Goal: Task Accomplishment & Management: Manage account settings

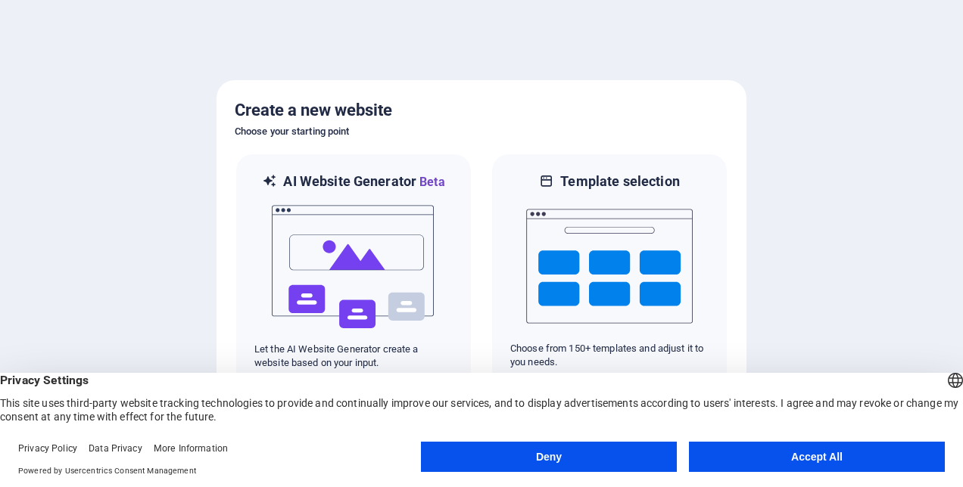
click at [814, 455] on button "Accept All" at bounding box center [817, 457] width 256 height 30
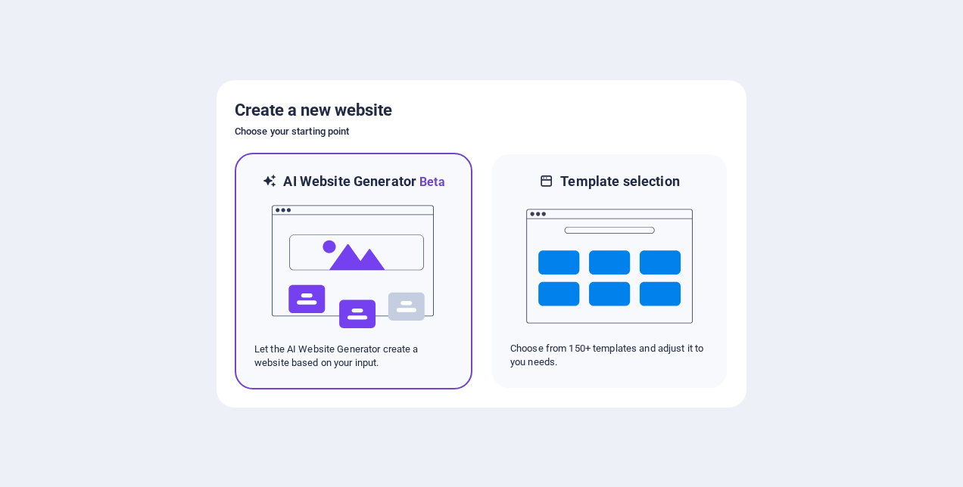
click at [345, 247] on img at bounding box center [353, 266] width 167 height 151
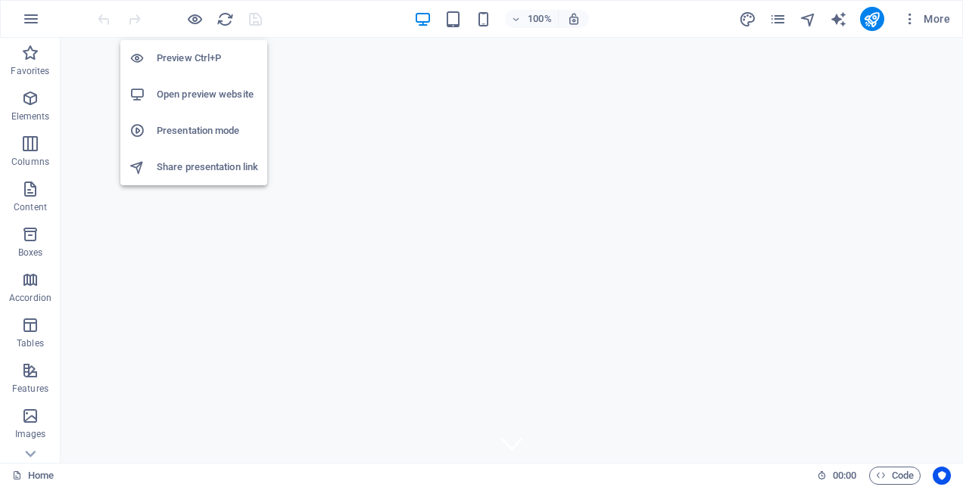
click at [180, 58] on h6 "Preview Ctrl+P" at bounding box center [207, 58] width 101 height 18
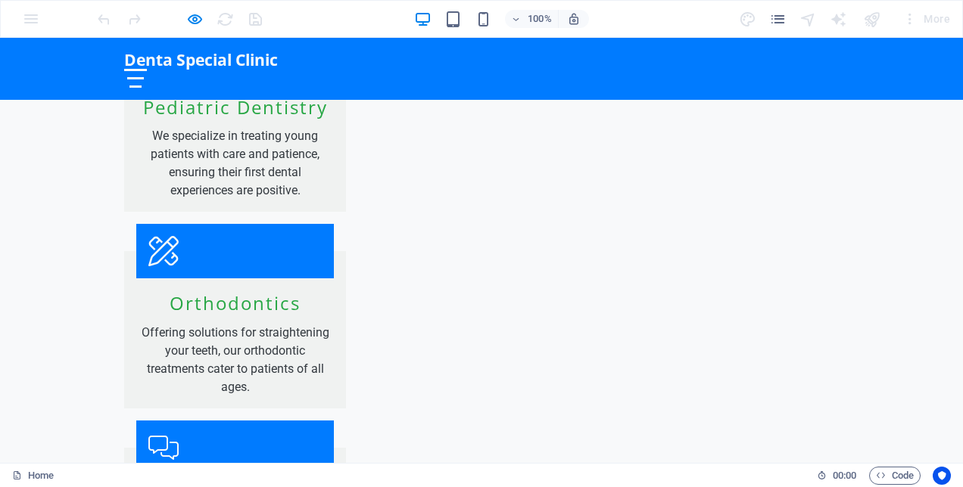
scroll to position [1438, 0]
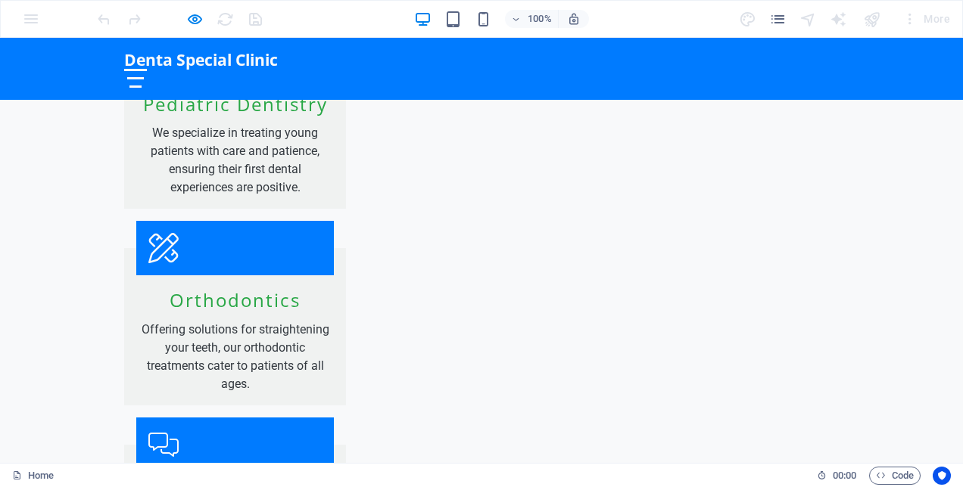
click at [145, 77] on div at bounding box center [135, 78] width 17 height 2
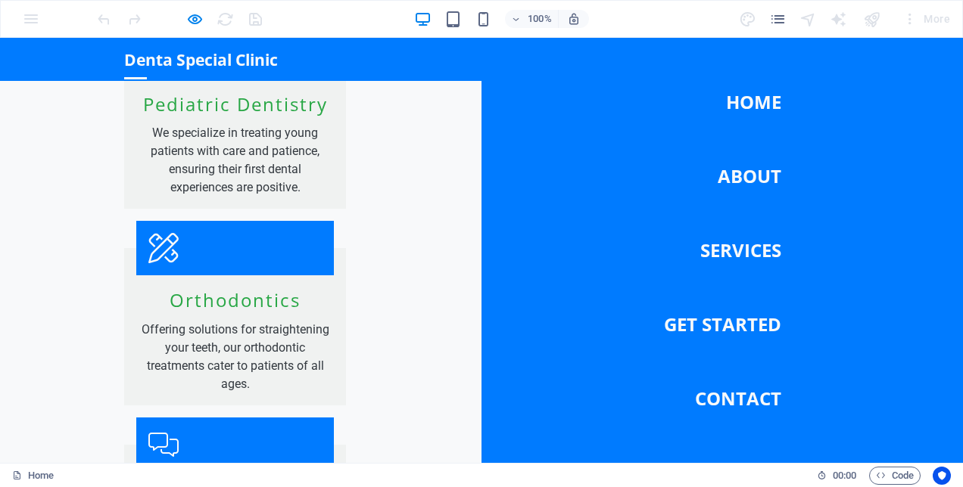
drag, startPoint x: 68, startPoint y: 120, endPoint x: 196, endPoint y: 244, distance: 178.2
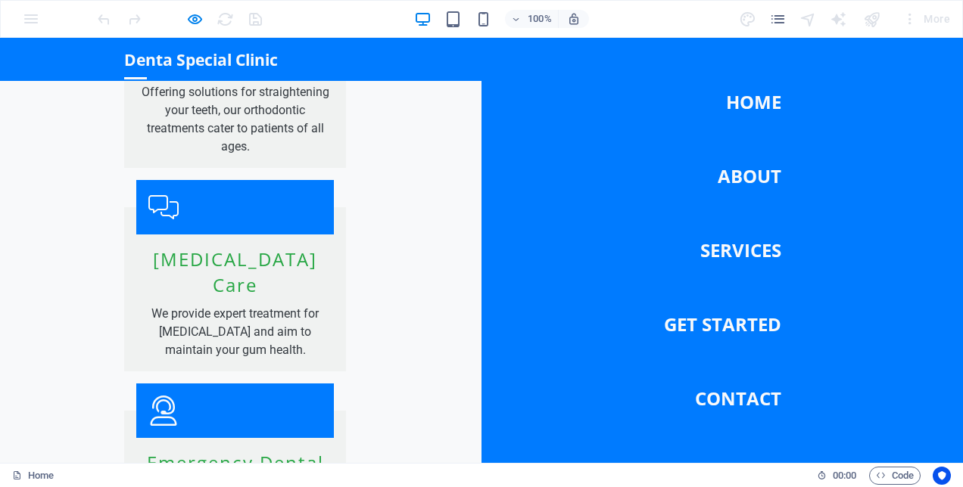
scroll to position [1889, 0]
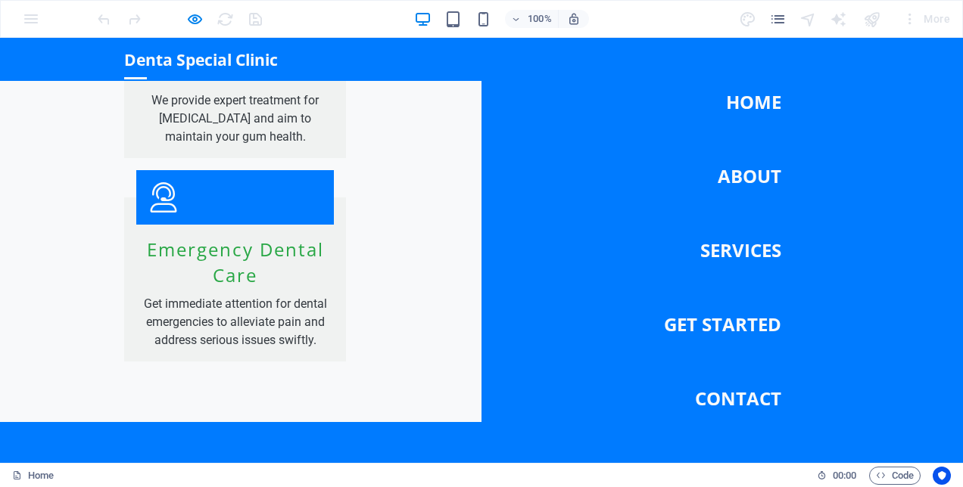
click at [724, 398] on link "Contact" at bounding box center [738, 399] width 86 height 42
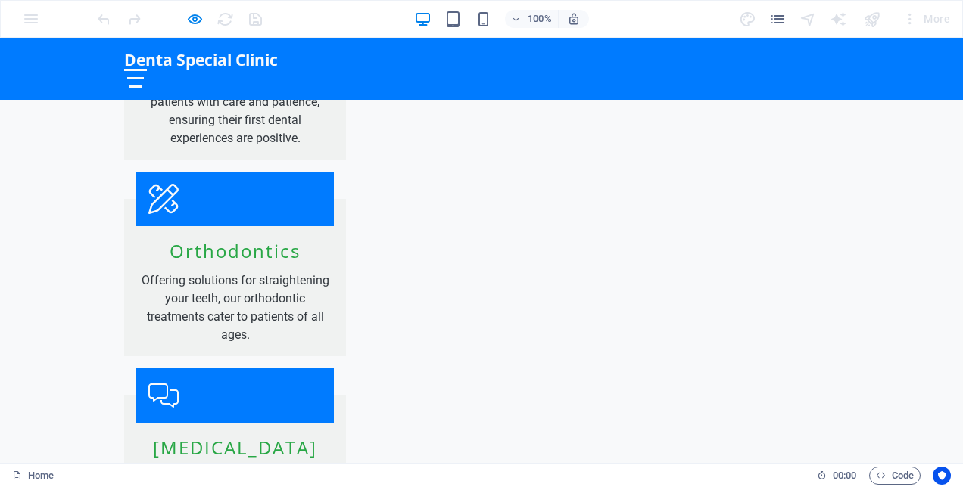
scroll to position [1434, 0]
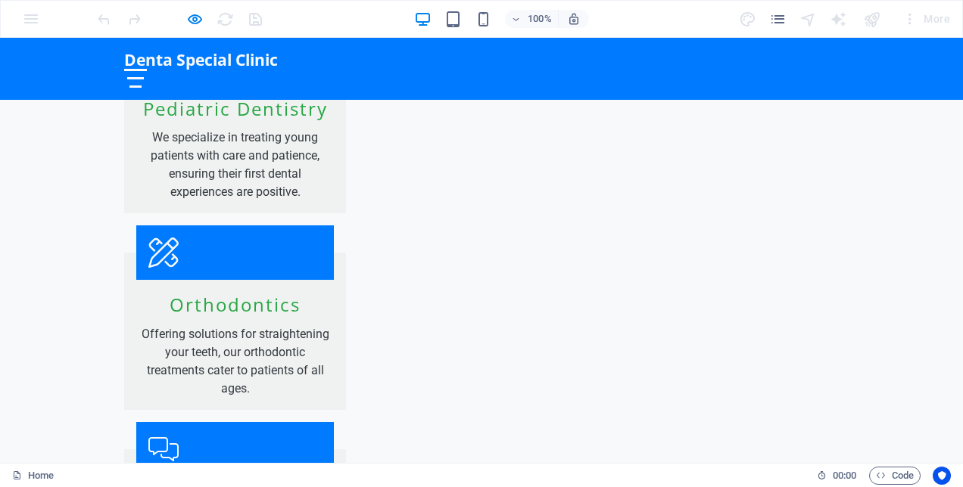
click at [147, 69] on div at bounding box center [135, 78] width 23 height 19
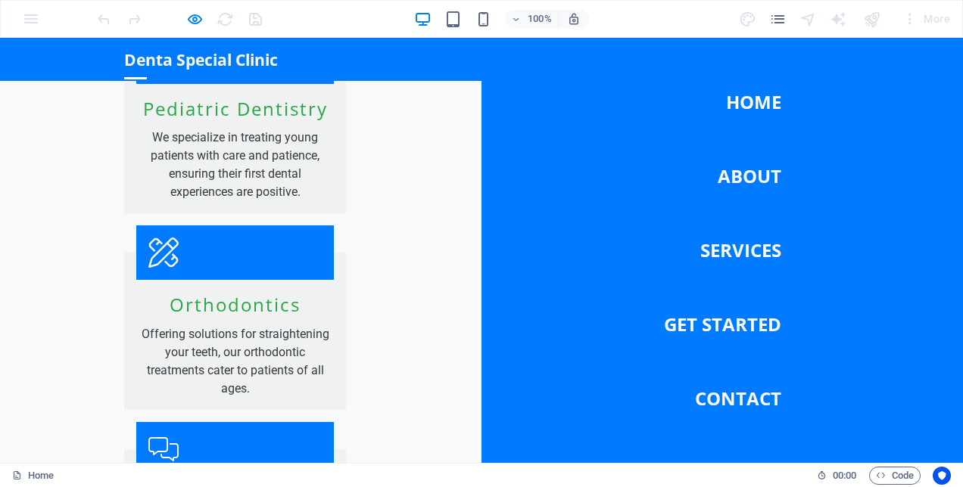
click at [737, 101] on link "Home" at bounding box center [753, 102] width 55 height 42
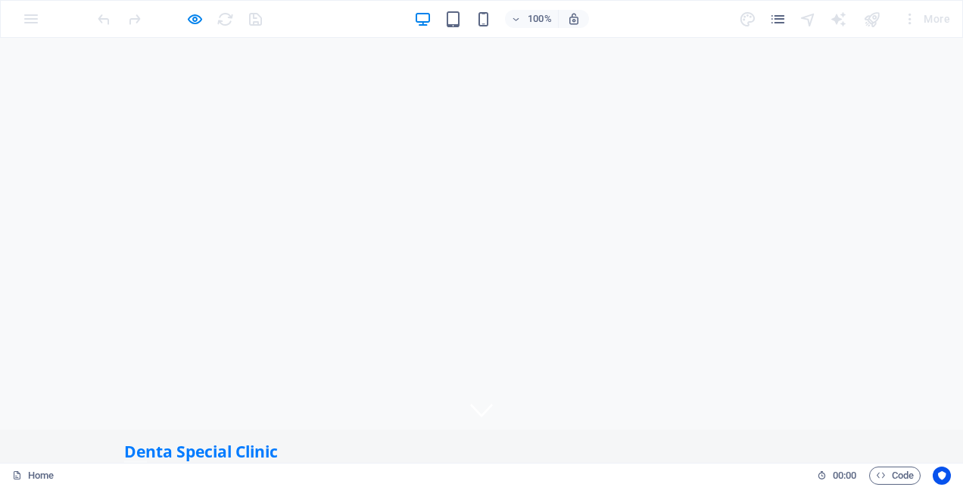
scroll to position [0, 0]
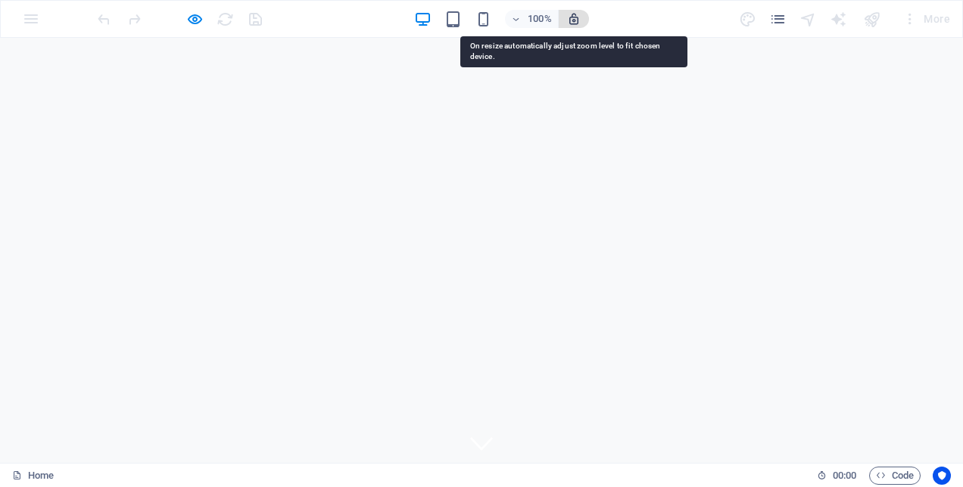
click at [575, 21] on icon "button" at bounding box center [574, 19] width 14 height 14
click at [572, 22] on icon "button" at bounding box center [574, 19] width 14 height 14
click at [572, 18] on icon "button" at bounding box center [574, 19] width 14 height 14
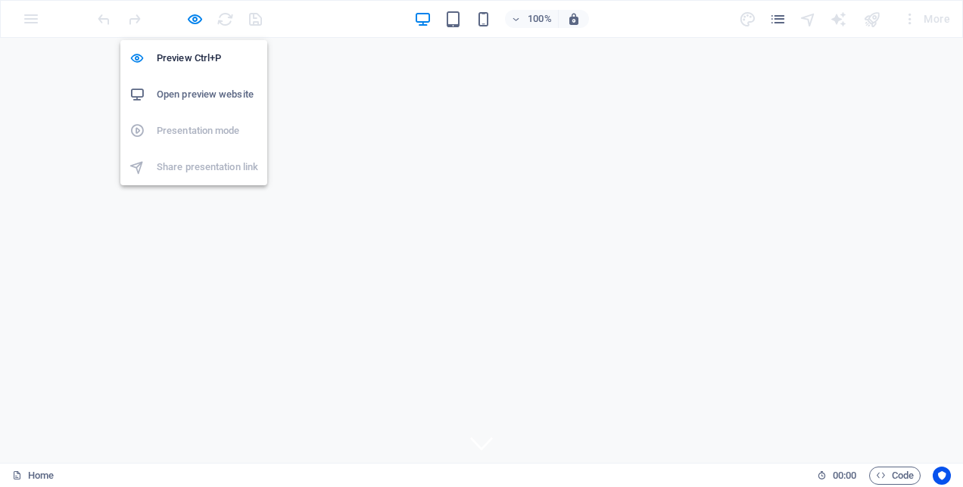
click at [205, 98] on h6 "Open preview website" at bounding box center [207, 95] width 101 height 18
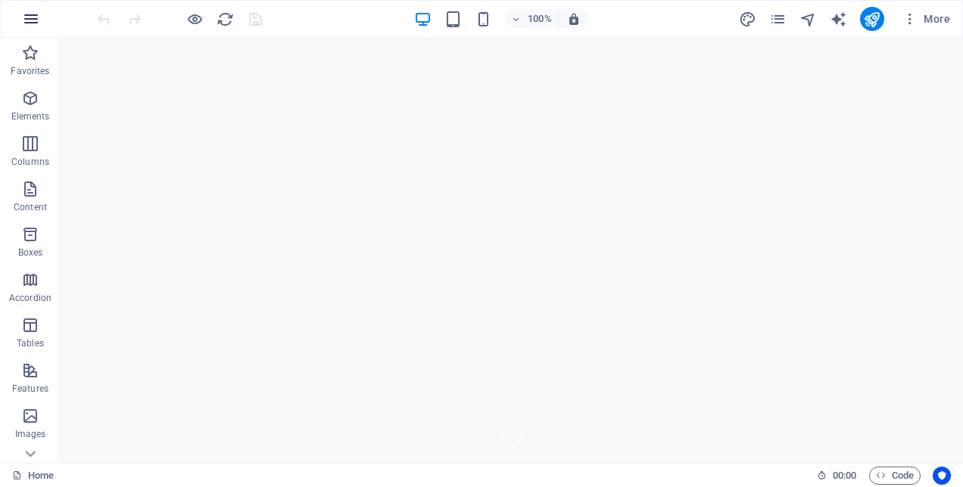
click at [33, 17] on icon "button" at bounding box center [31, 19] width 18 height 18
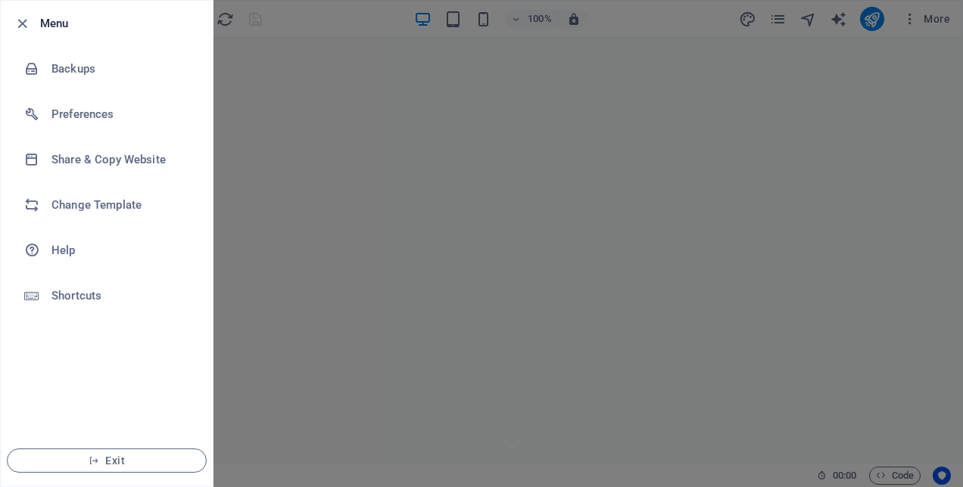
click at [409, 73] on div at bounding box center [481, 243] width 963 height 487
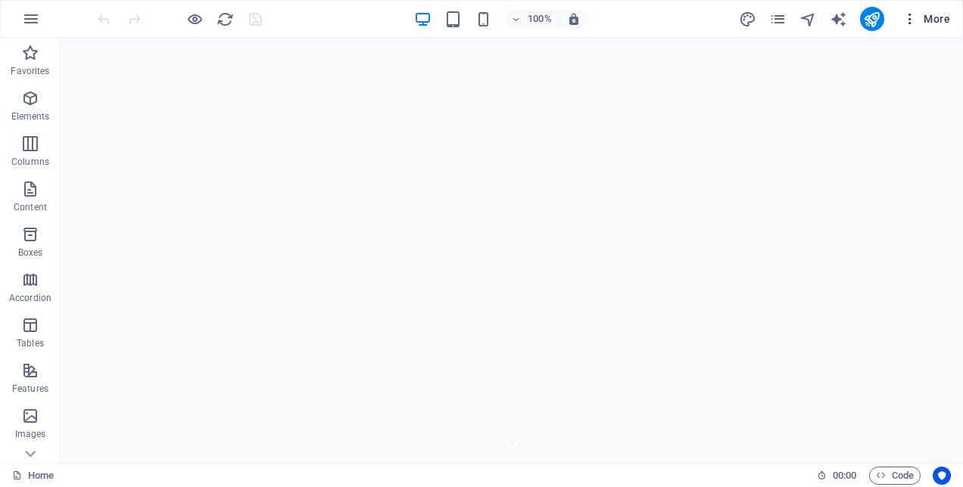
click at [926, 17] on span "More" at bounding box center [926, 18] width 48 height 15
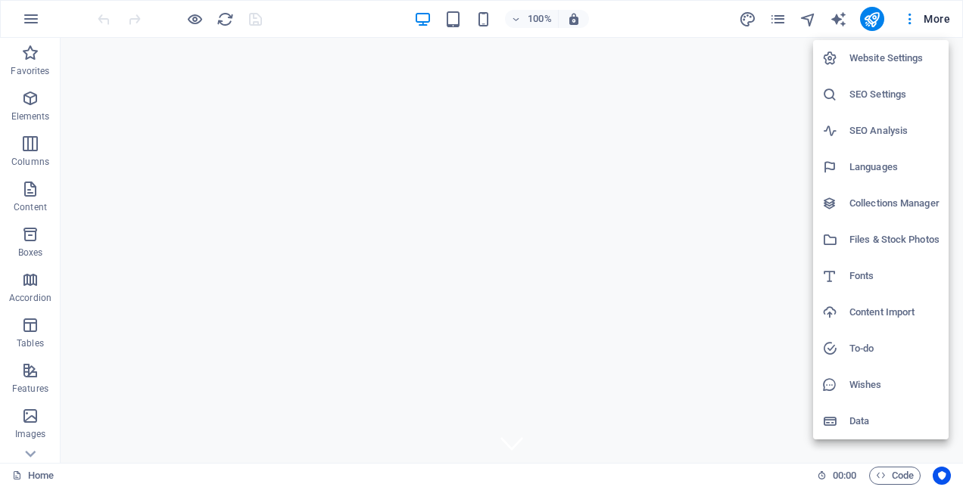
click at [673, 145] on div at bounding box center [481, 243] width 963 height 487
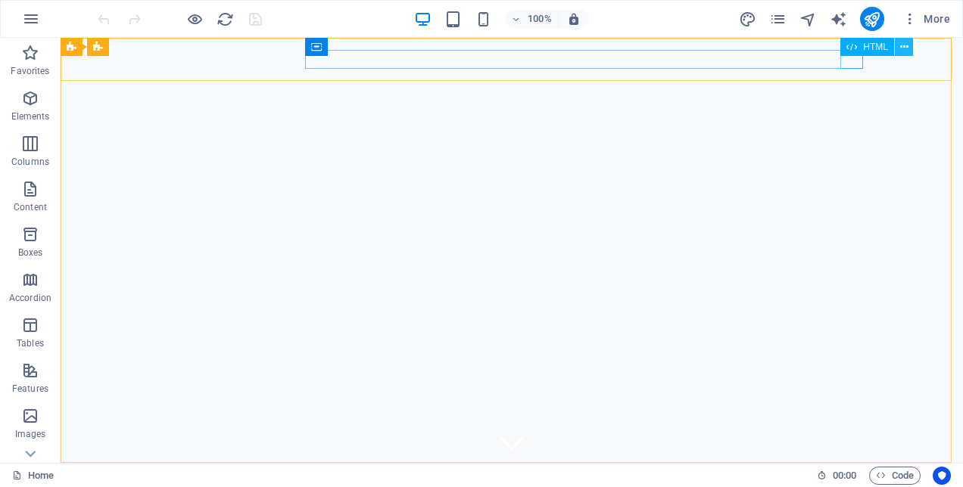
click at [903, 48] on icon at bounding box center [904, 47] width 8 height 16
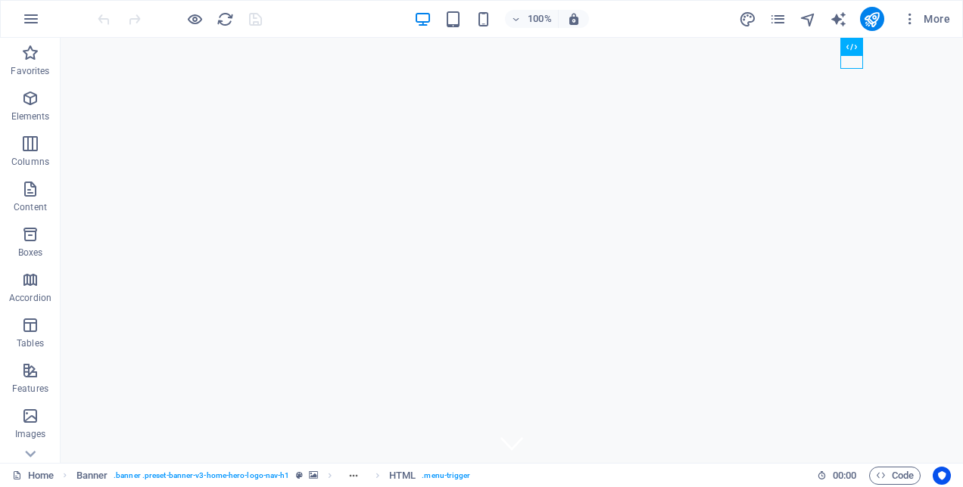
click at [639, 20] on div "100% More" at bounding box center [525, 19] width 861 height 24
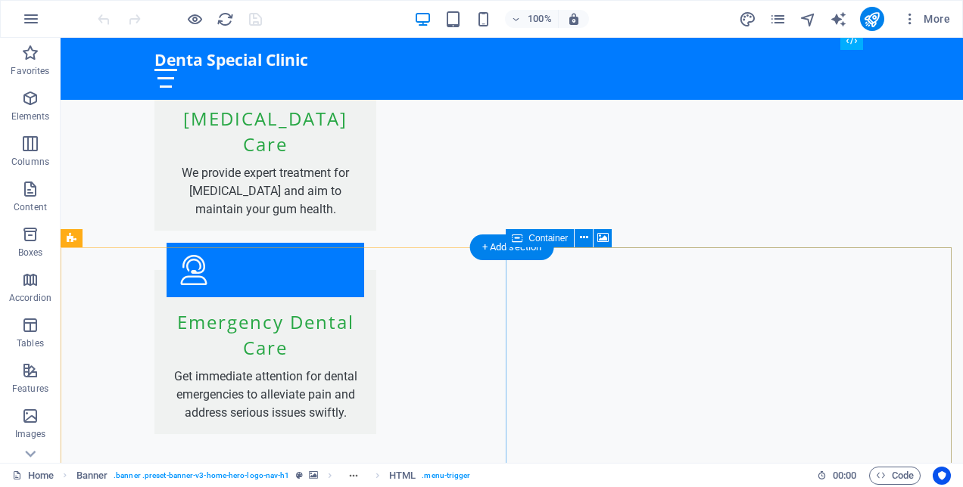
scroll to position [1889, 0]
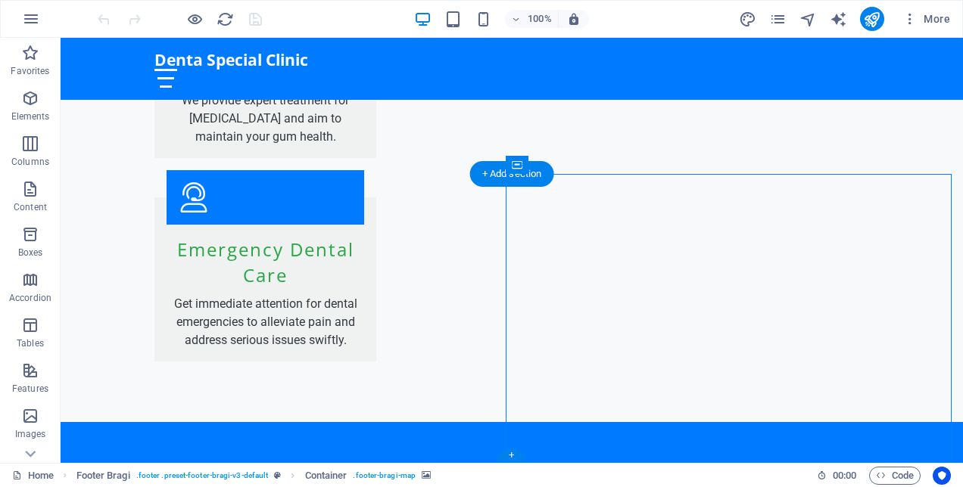
click at [30, 450] on icon at bounding box center [30, 454] width 21 height 21
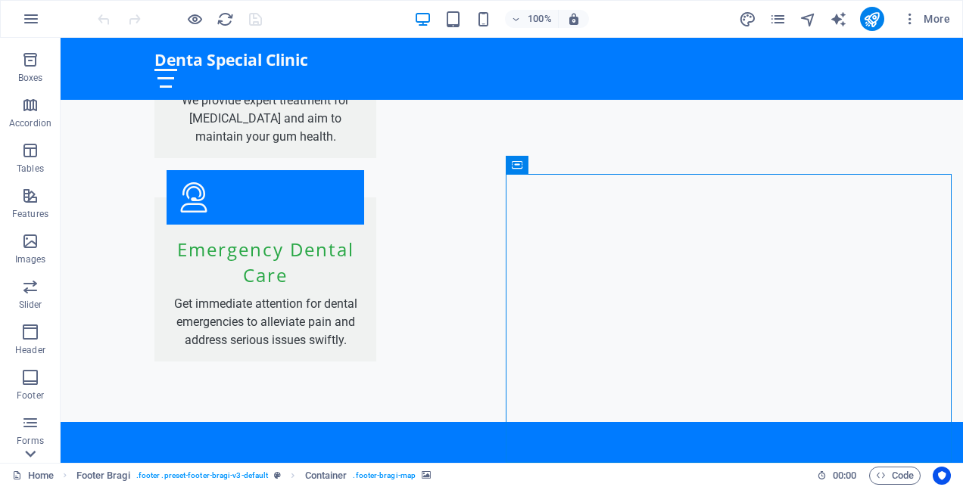
scroll to position [256, 0]
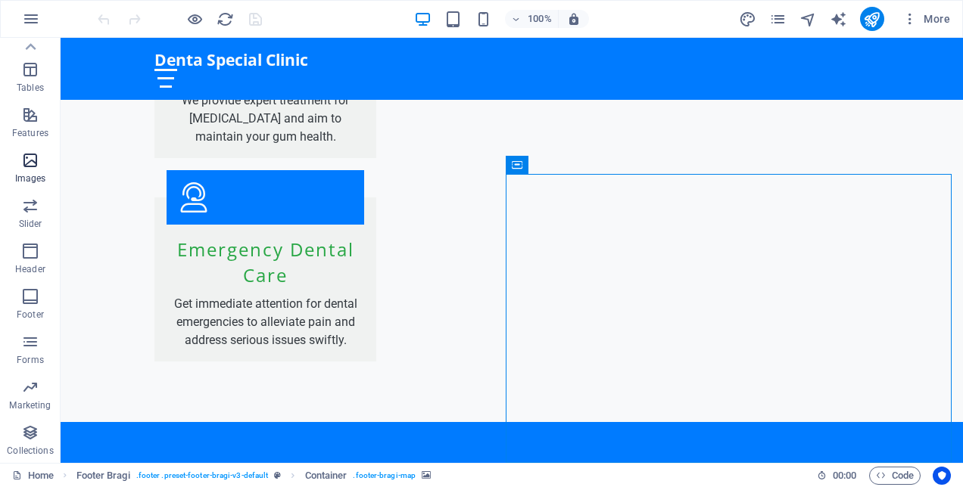
click at [32, 156] on icon "button" at bounding box center [30, 160] width 18 height 18
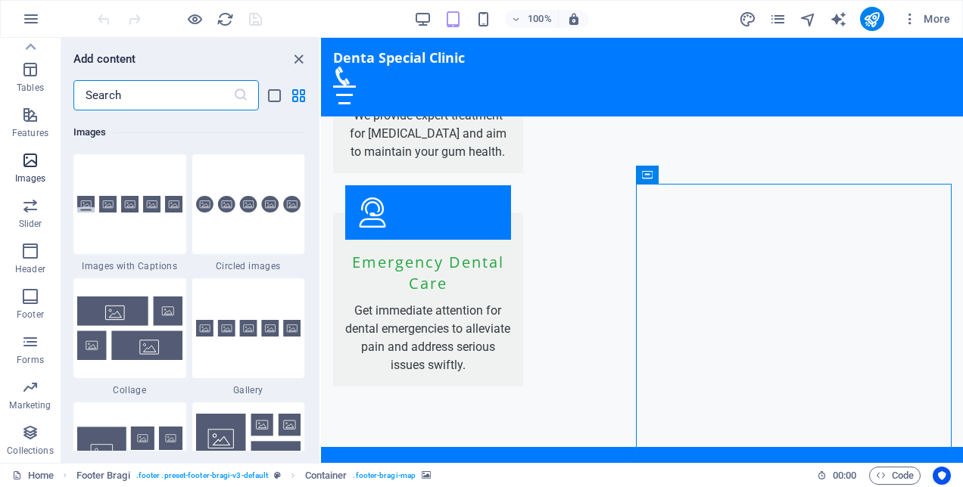
scroll to position [7675, 0]
click at [295, 58] on icon "close panel" at bounding box center [298, 59] width 17 height 17
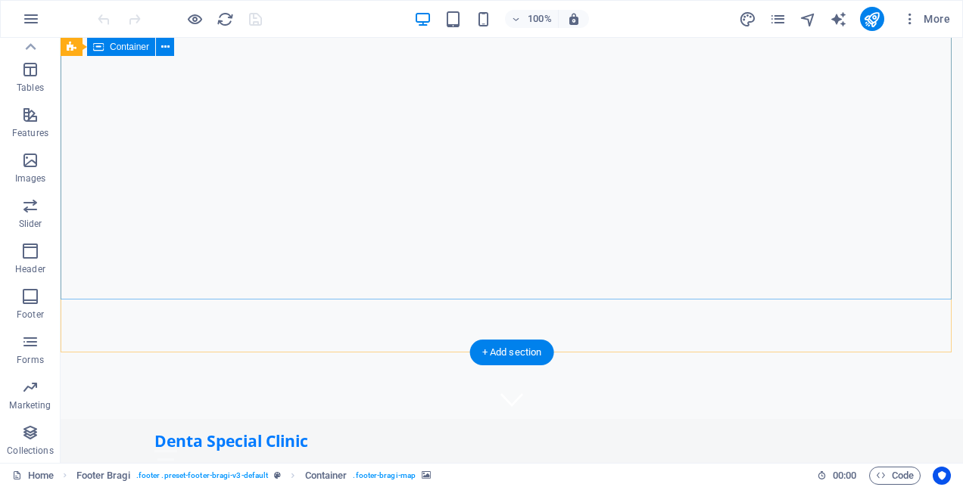
scroll to position [0, 0]
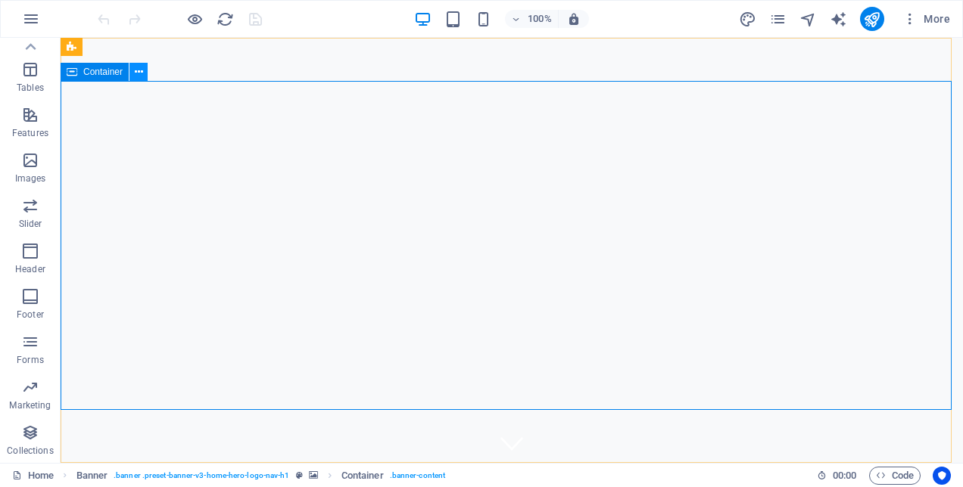
click at [139, 69] on icon at bounding box center [139, 72] width 8 height 16
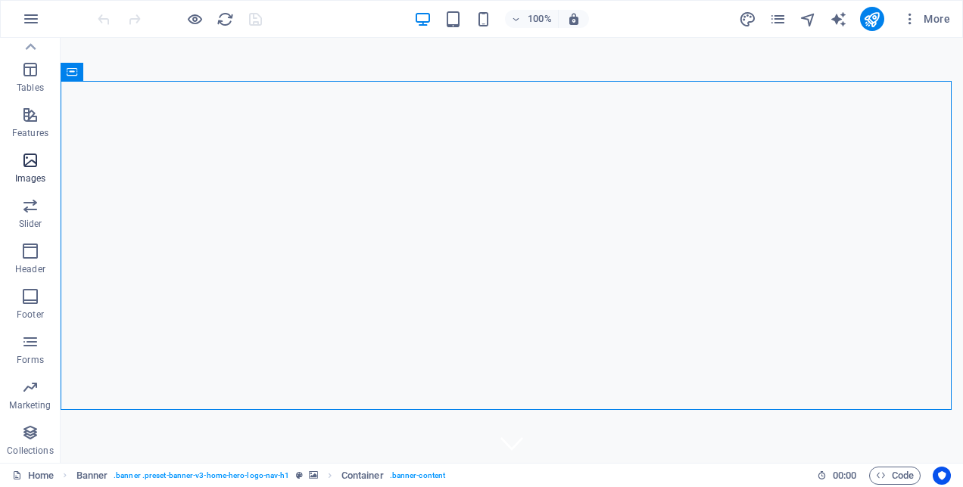
click at [33, 159] on icon "button" at bounding box center [30, 160] width 18 height 18
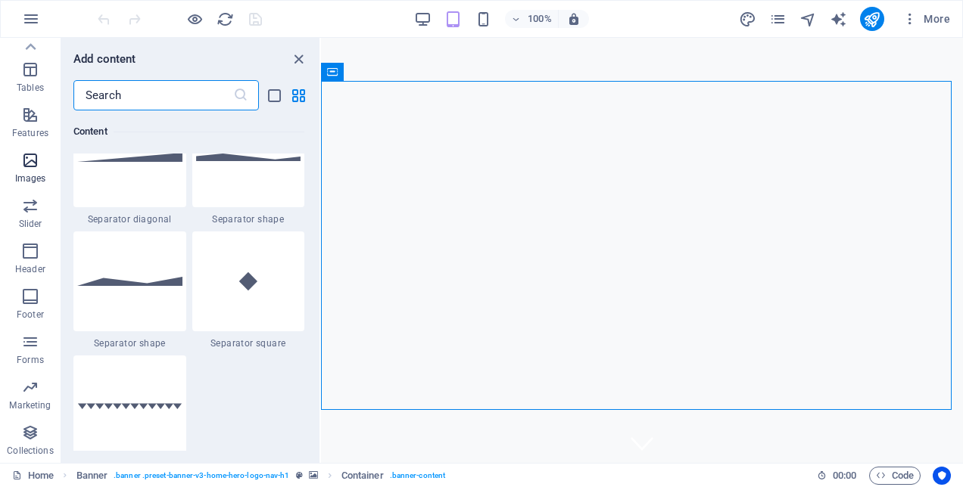
scroll to position [7675, 0]
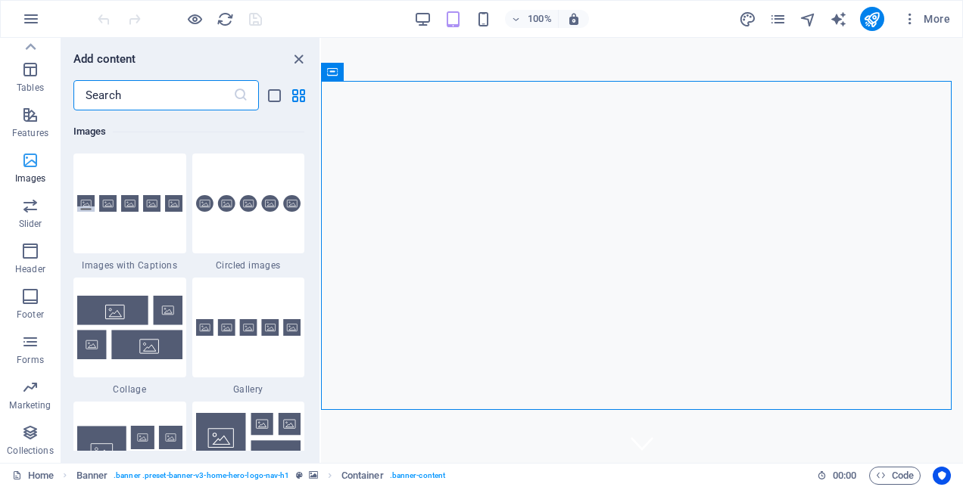
click at [33, 159] on icon "button" at bounding box center [30, 160] width 18 height 18
click at [295, 63] on icon "close panel" at bounding box center [298, 59] width 17 height 17
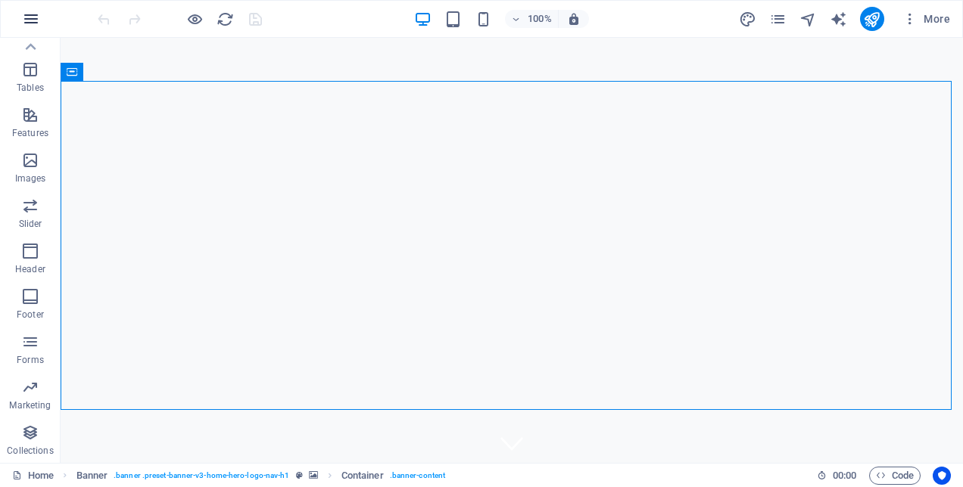
click at [33, 20] on icon "button" at bounding box center [31, 19] width 18 height 18
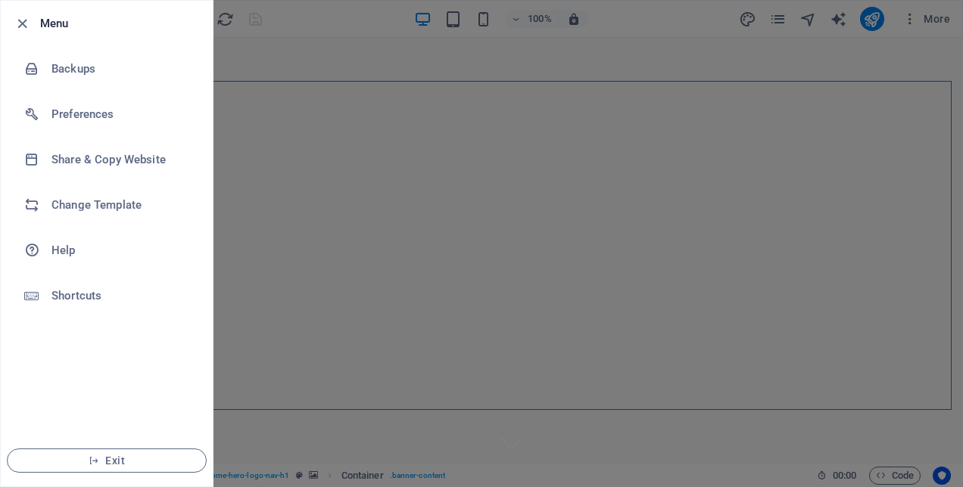
drag, startPoint x: 631, startPoint y: 214, endPoint x: 708, endPoint y: 121, distance: 120.9
click at [632, 213] on div at bounding box center [481, 243] width 963 height 487
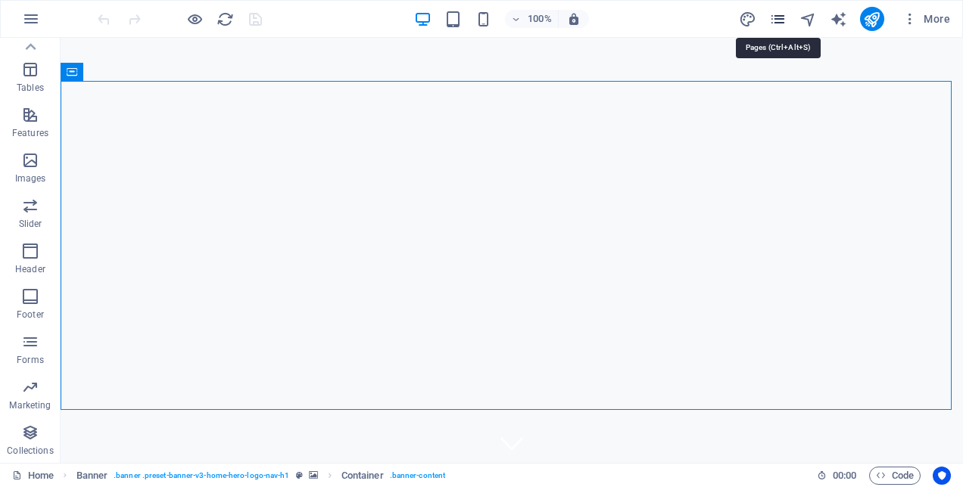
click at [775, 20] on icon "pages" at bounding box center [777, 19] width 17 height 17
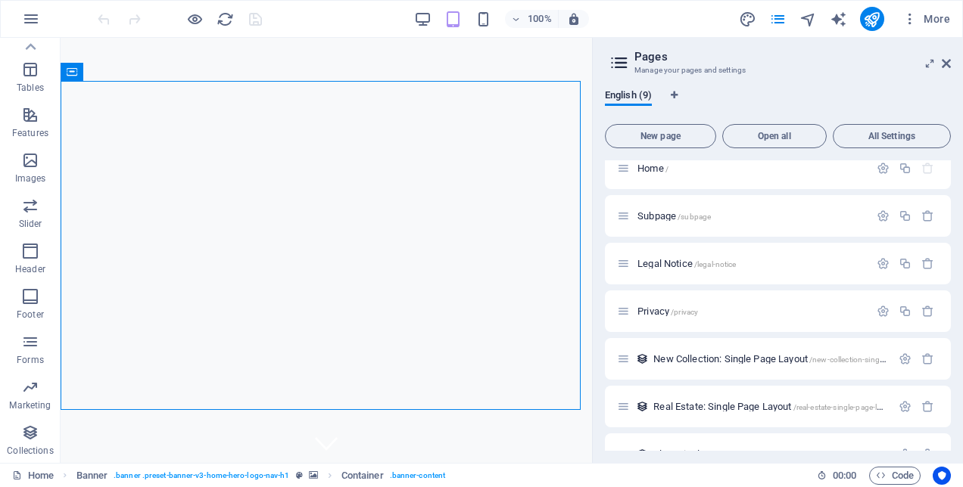
scroll to position [0, 0]
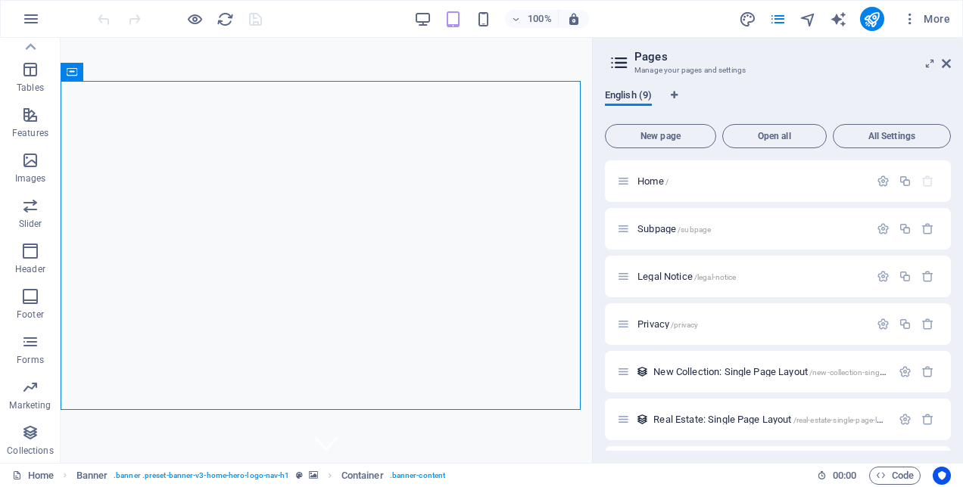
click at [643, 95] on span "English (9)" at bounding box center [628, 96] width 47 height 21
click at [945, 61] on icon at bounding box center [946, 64] width 9 height 12
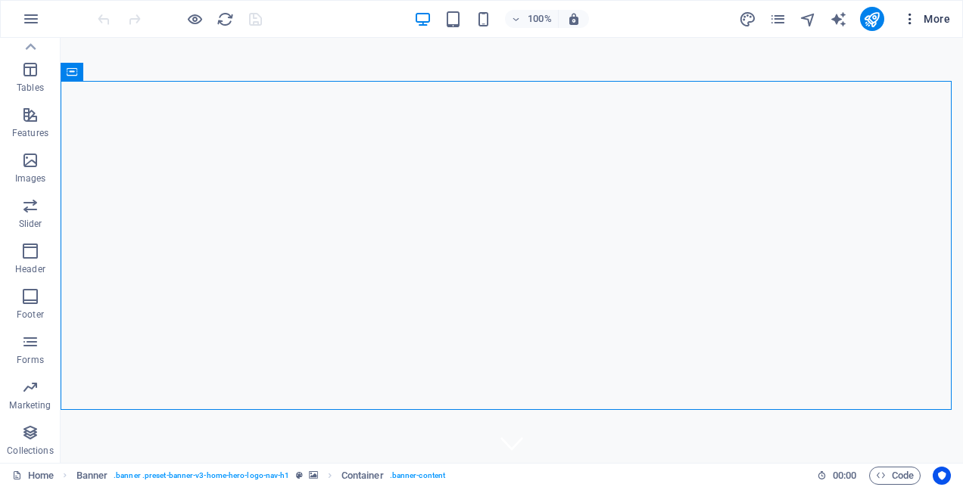
click at [913, 17] on icon "button" at bounding box center [909, 18] width 15 height 15
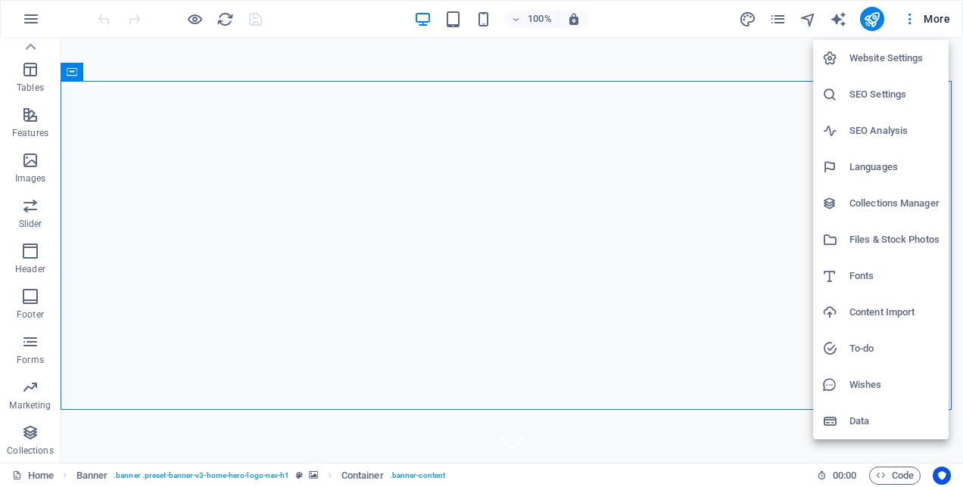
click at [877, 165] on h6 "Languages" at bounding box center [894, 167] width 90 height 18
select select "41"
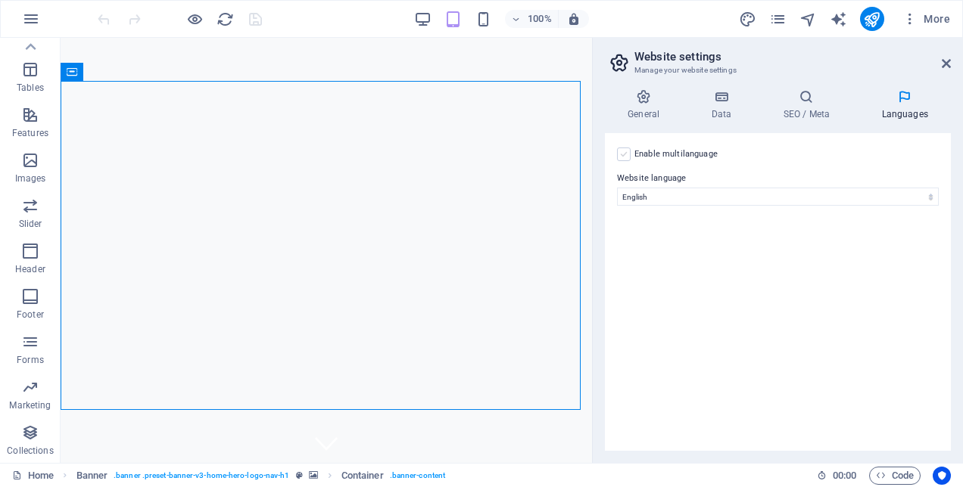
click at [625, 155] on label at bounding box center [624, 155] width 14 height 14
click at [0, 0] on input "Enable multilanguage To disable multilanguage delete all languages until only o…" at bounding box center [0, 0] width 0 height 0
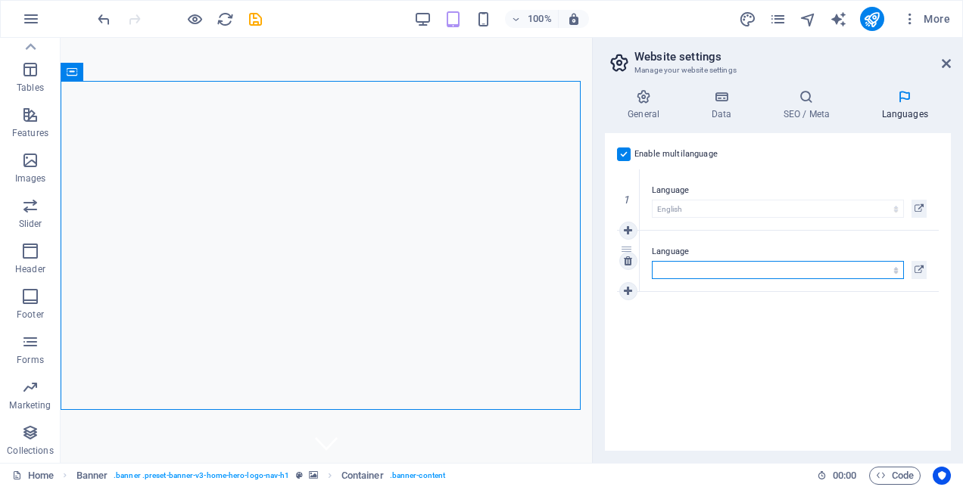
click at [675, 268] on select "Abkhazian Afar Afrikaans Akan Albanian Amharic Arabic Aragonese Armenian Assame…" at bounding box center [778, 270] width 252 height 18
select select "131"
click at [652, 261] on select "Abkhazian Afar Afrikaans Akan Albanian Amharic Arabic Aragonese Armenian Assame…" at bounding box center [778, 270] width 252 height 18
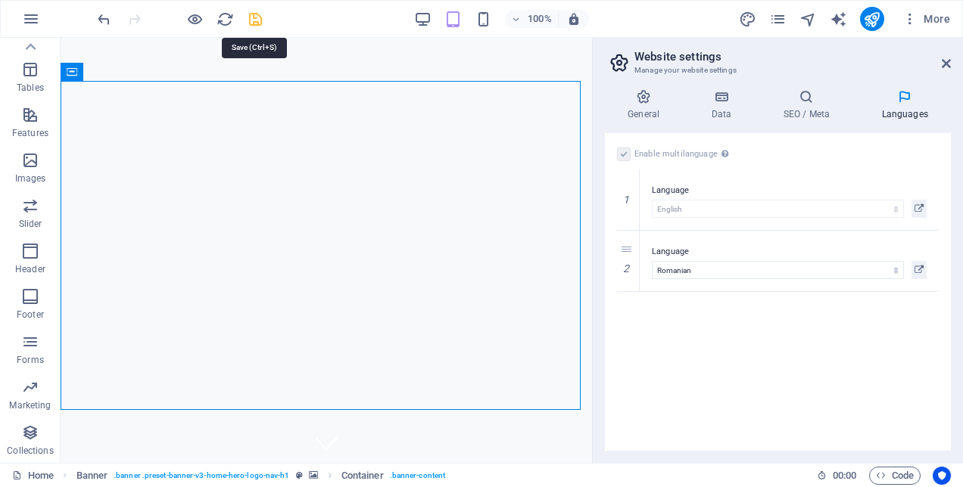
click at [255, 21] on icon "save" at bounding box center [255, 19] width 17 height 17
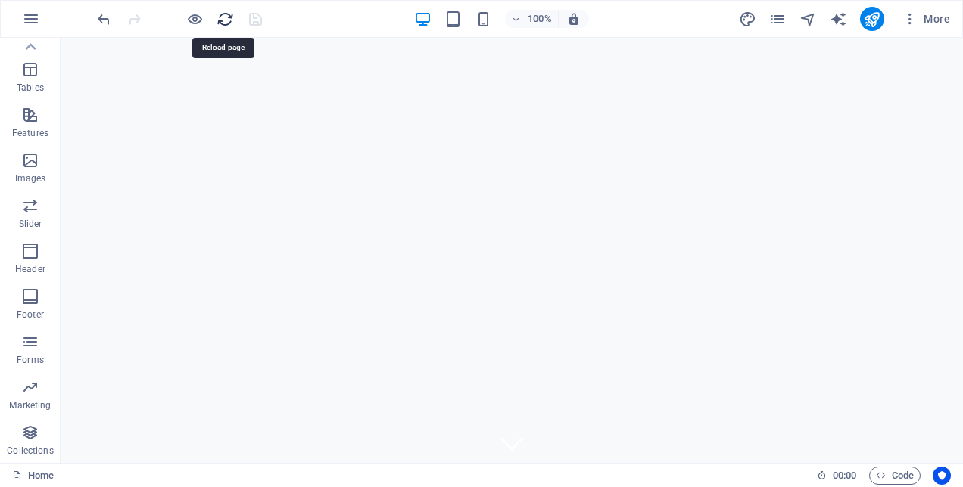
click at [220, 18] on icon "reload" at bounding box center [224, 19] width 17 height 17
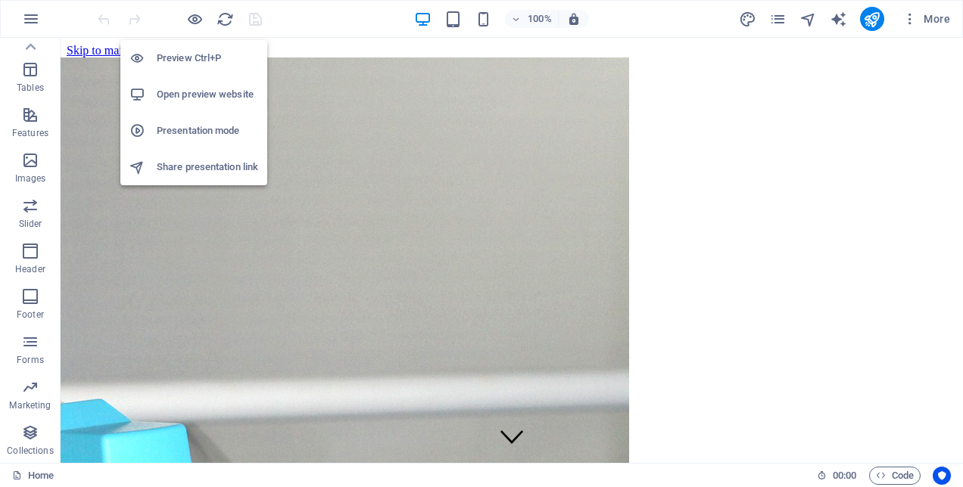
click at [180, 56] on h6 "Preview Ctrl+P" at bounding box center [207, 58] width 101 height 18
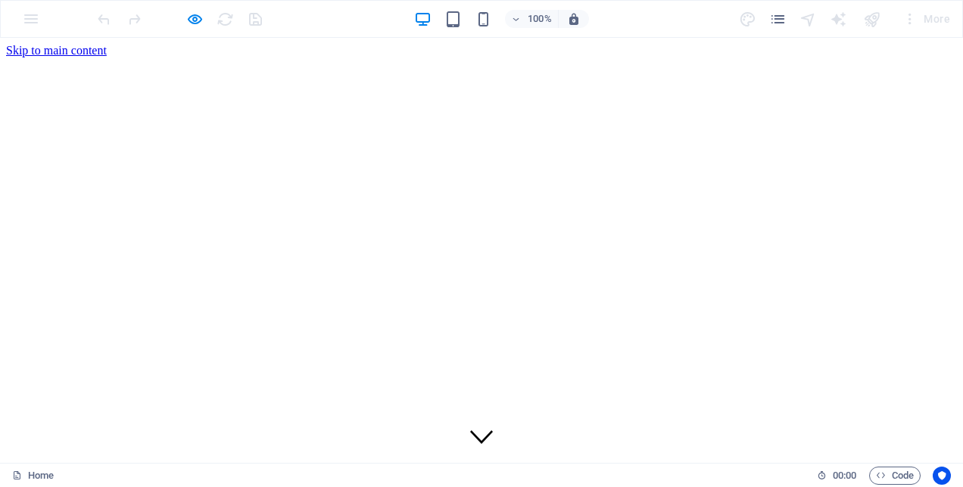
drag, startPoint x: 406, startPoint y: 177, endPoint x: 419, endPoint y: 177, distance: 12.9
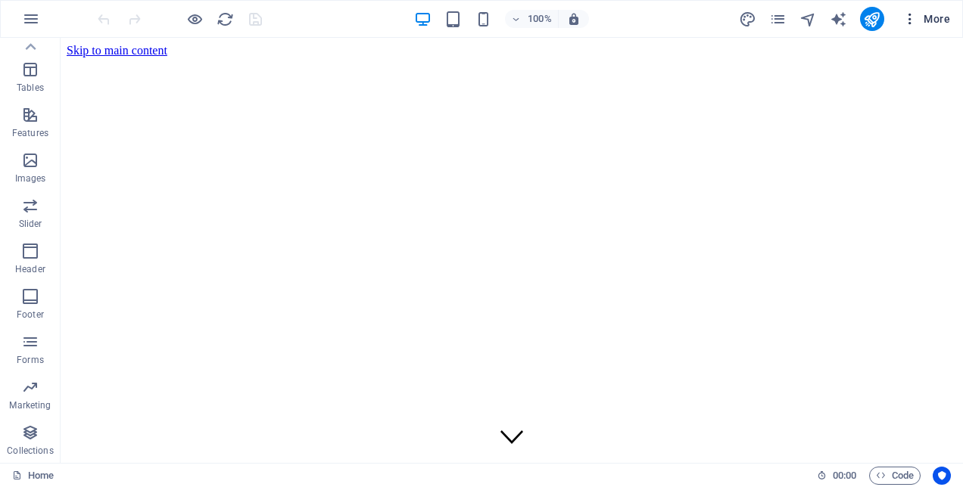
click at [914, 20] on icon "button" at bounding box center [909, 18] width 15 height 15
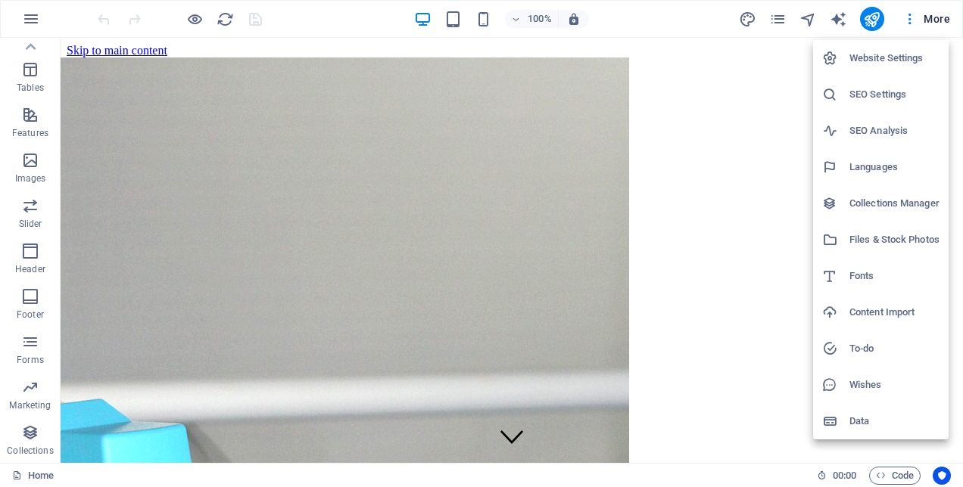
click at [886, 56] on h6 "Website Settings" at bounding box center [894, 58] width 90 height 18
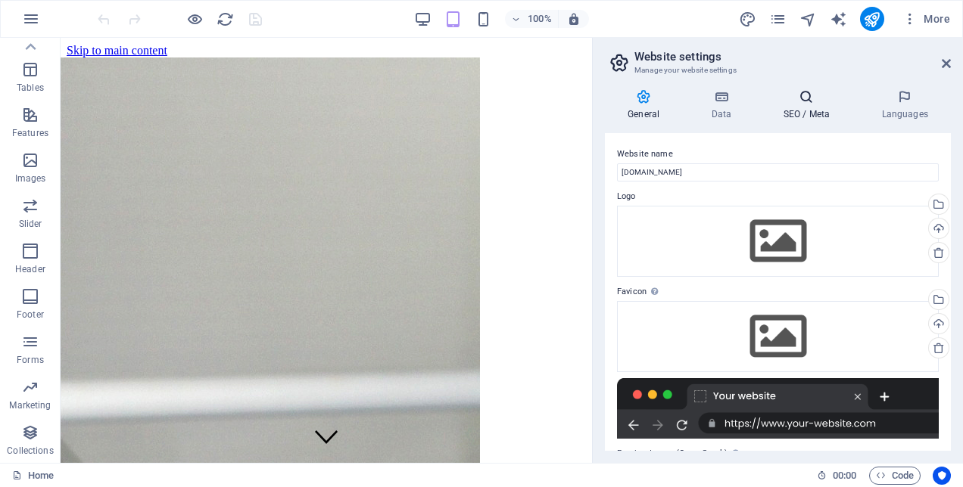
click at [808, 106] on h4 "SEO / Meta" at bounding box center [809, 105] width 98 height 32
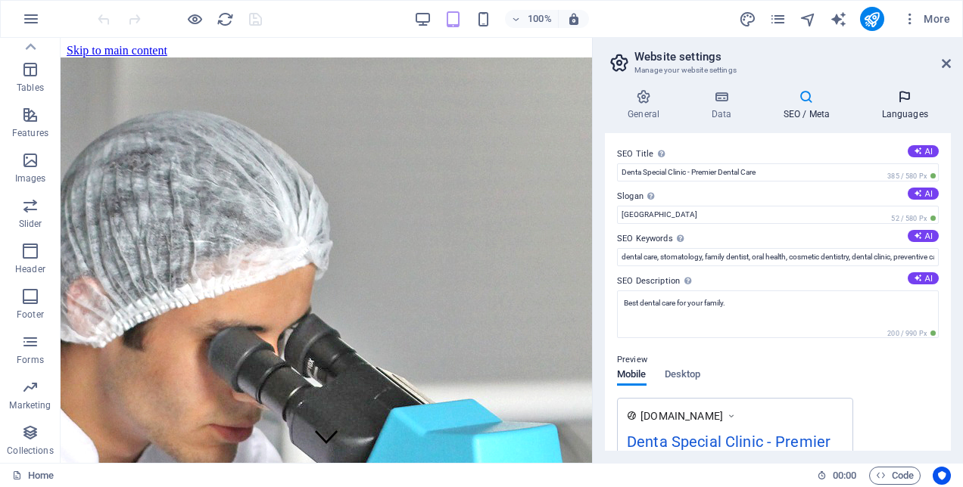
click at [910, 112] on h4 "Languages" at bounding box center [904, 105] width 92 height 32
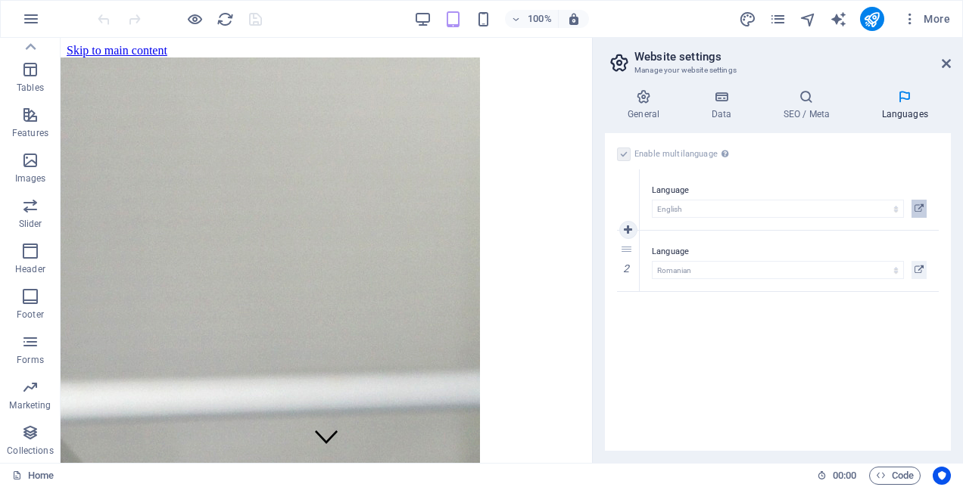
click at [917, 209] on icon at bounding box center [918, 209] width 9 height 18
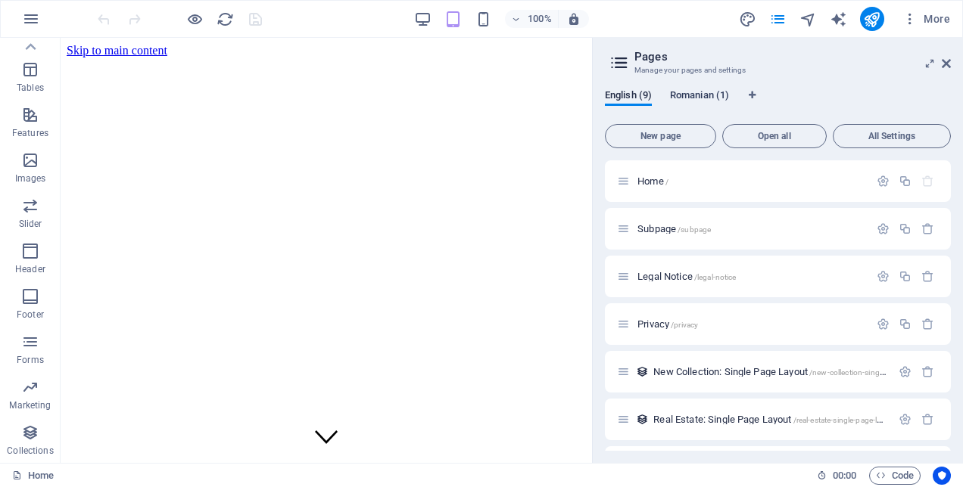
click at [694, 92] on span "Romanian (1)" at bounding box center [699, 96] width 59 height 21
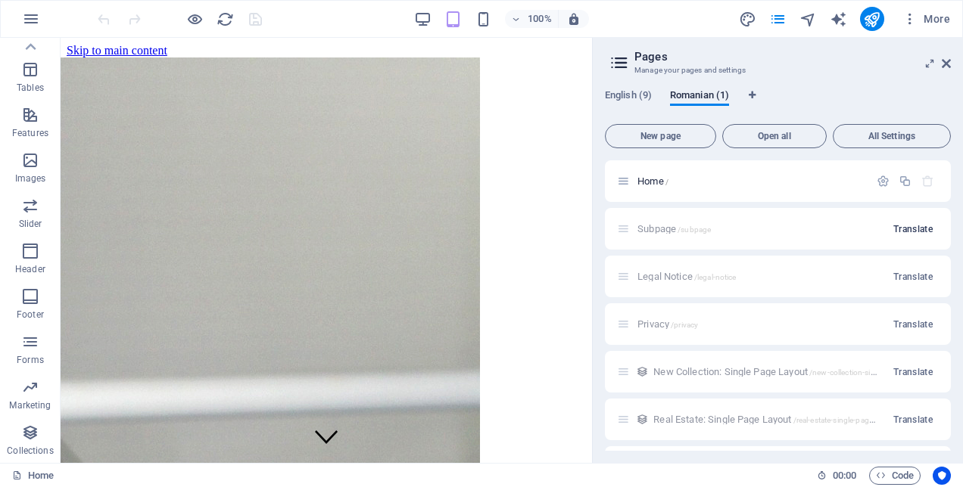
click at [899, 229] on span "Translate" at bounding box center [912, 229] width 39 height 12
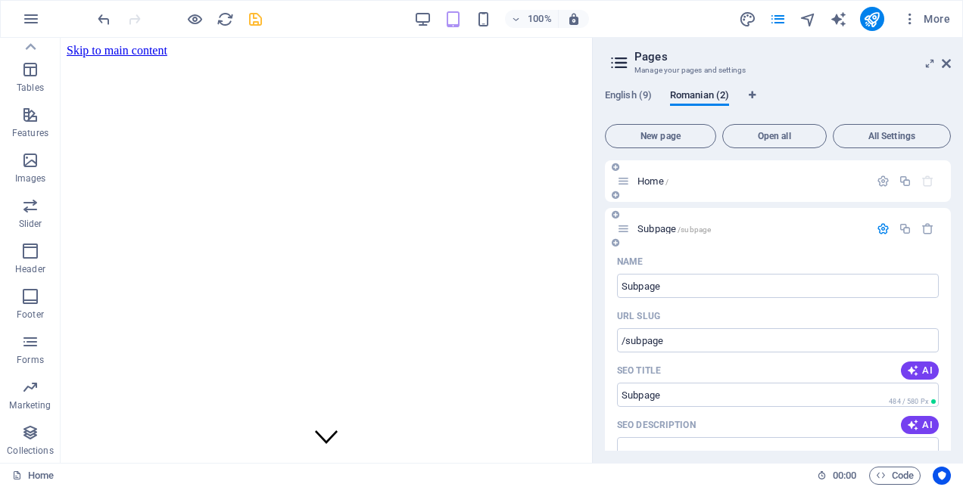
click at [655, 178] on span "Home /" at bounding box center [652, 181] width 31 height 11
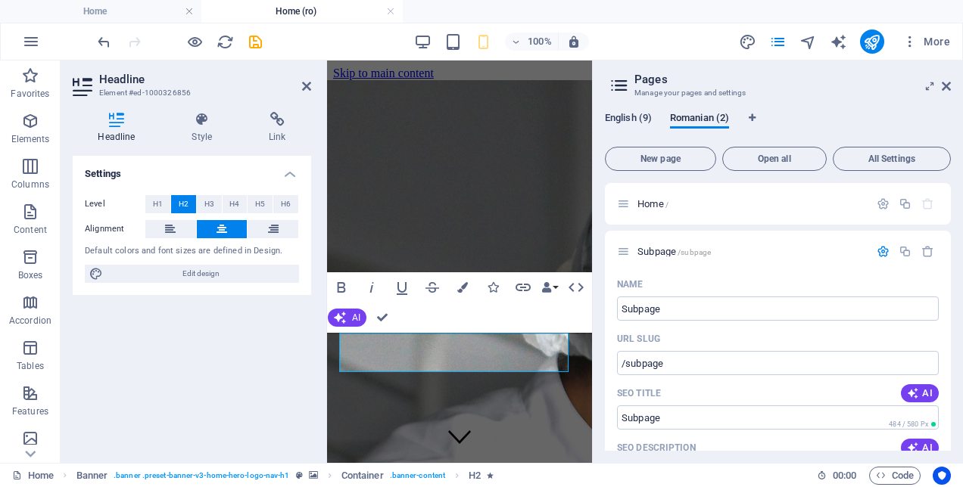
click at [634, 117] on span "English (9)" at bounding box center [628, 119] width 47 height 21
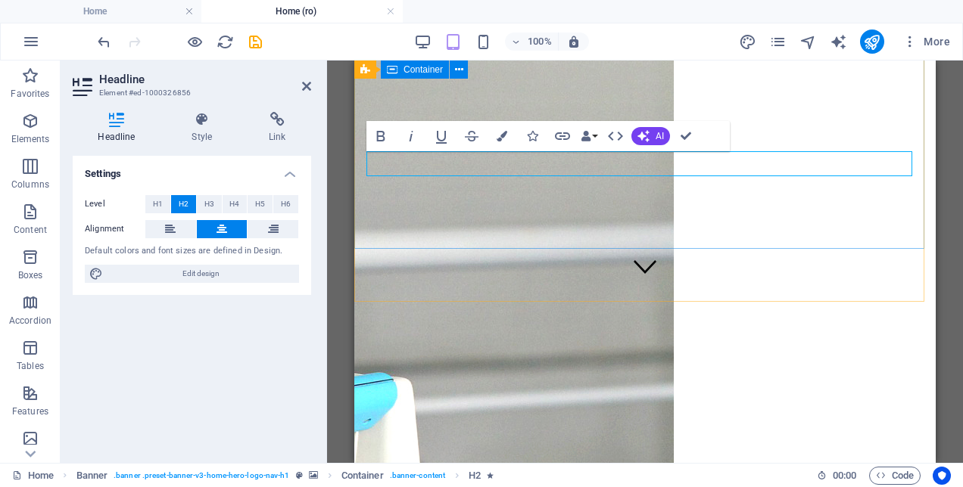
scroll to position [151, 0]
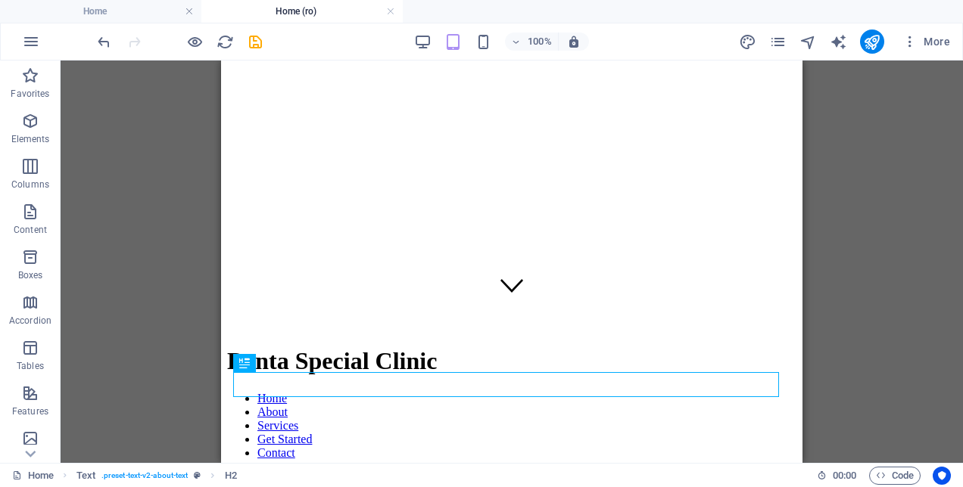
click at [892, 118] on div "H2 Banner Banner Container Spacer Menu Bar Banner Logo Container Icon HTML Text…" at bounding box center [512, 262] width 902 height 403
click at [913, 42] on icon "button" at bounding box center [909, 41] width 15 height 15
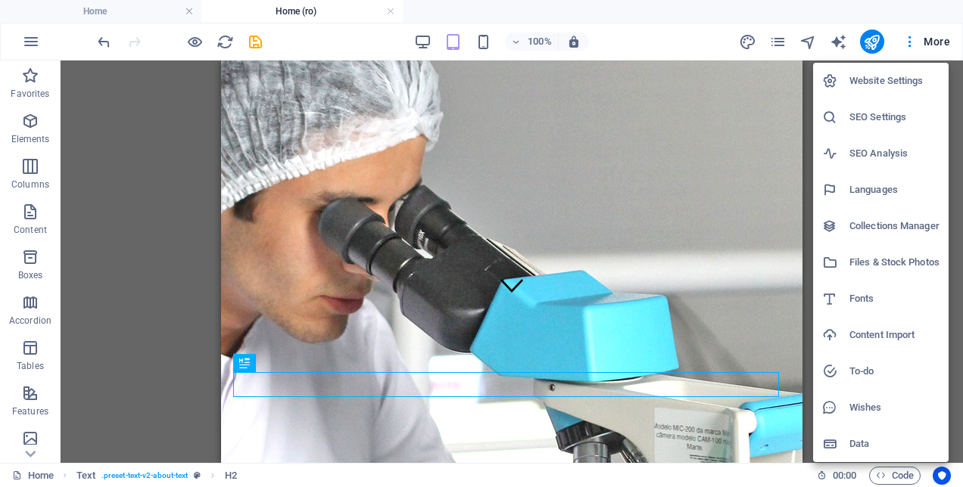
click at [867, 81] on h6 "Website Settings" at bounding box center [894, 81] width 90 height 18
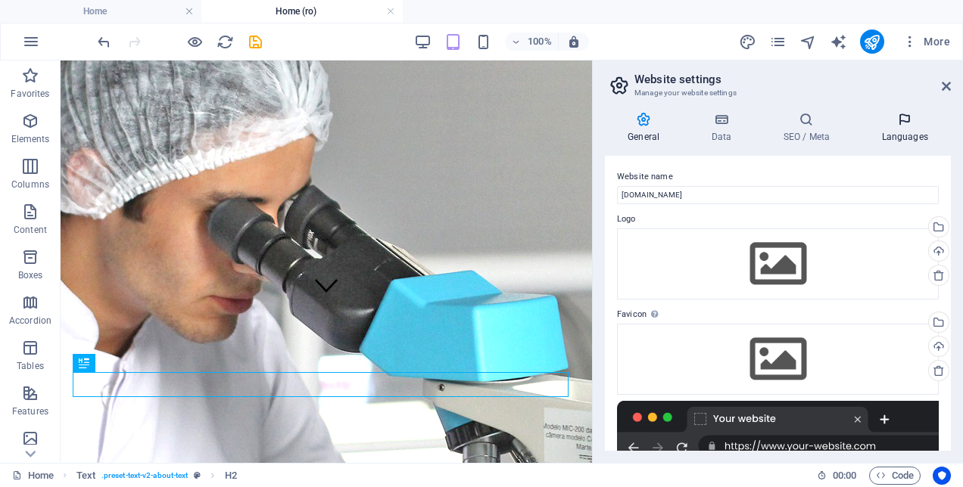
click at [898, 132] on h4 "Languages" at bounding box center [904, 128] width 92 height 32
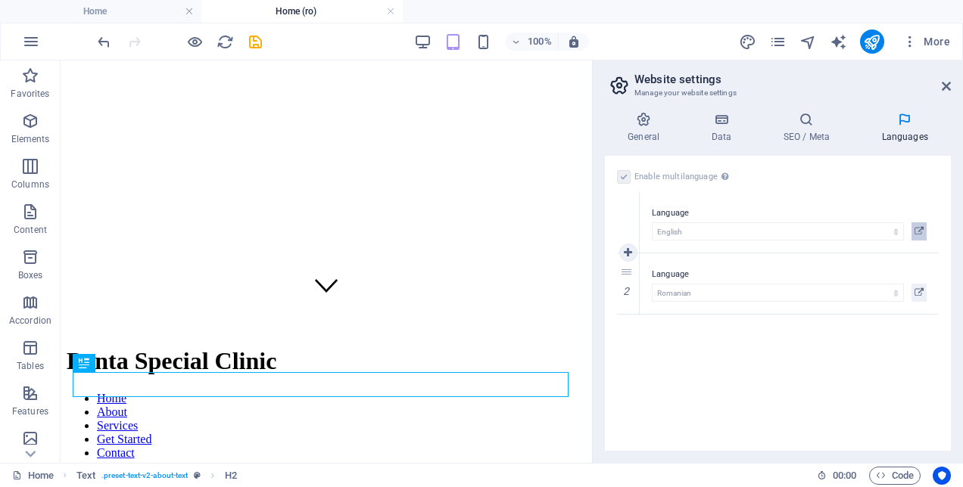
click at [921, 231] on icon at bounding box center [918, 232] width 9 height 18
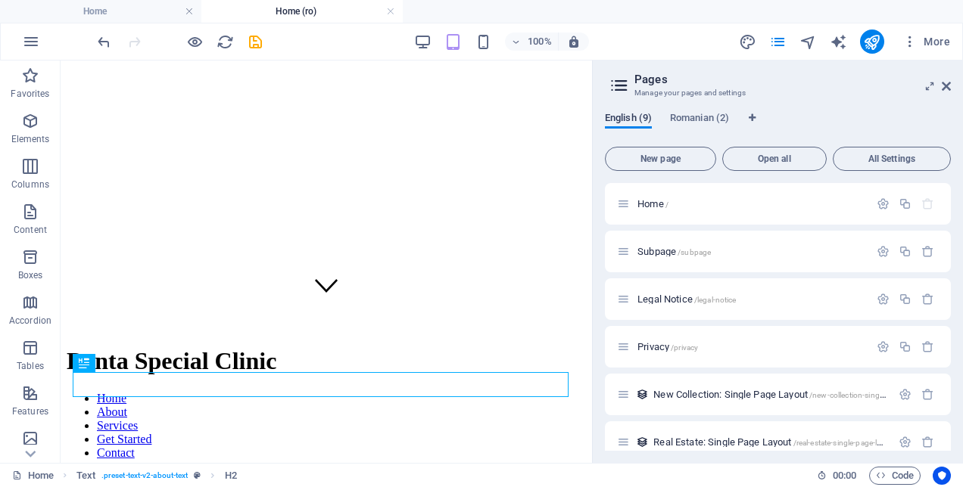
click at [634, 117] on span "English (9)" at bounding box center [628, 119] width 47 height 21
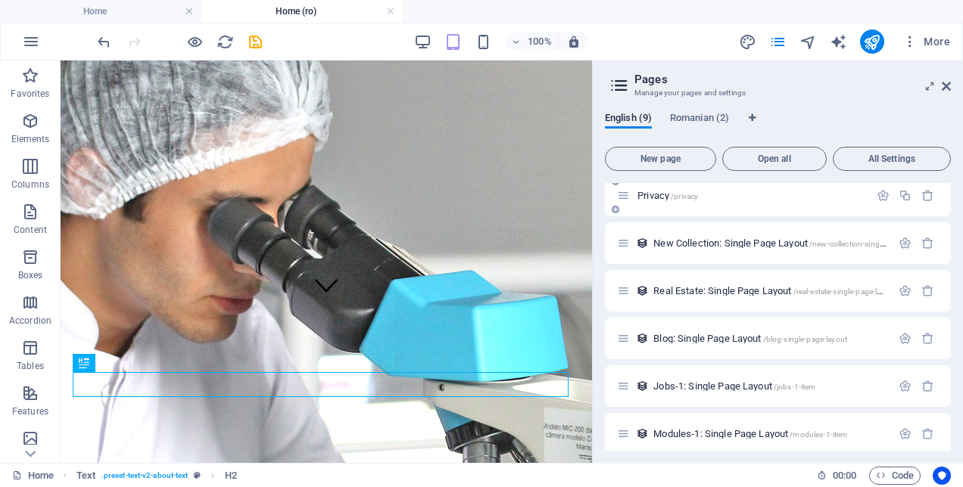
scroll to position [161, 0]
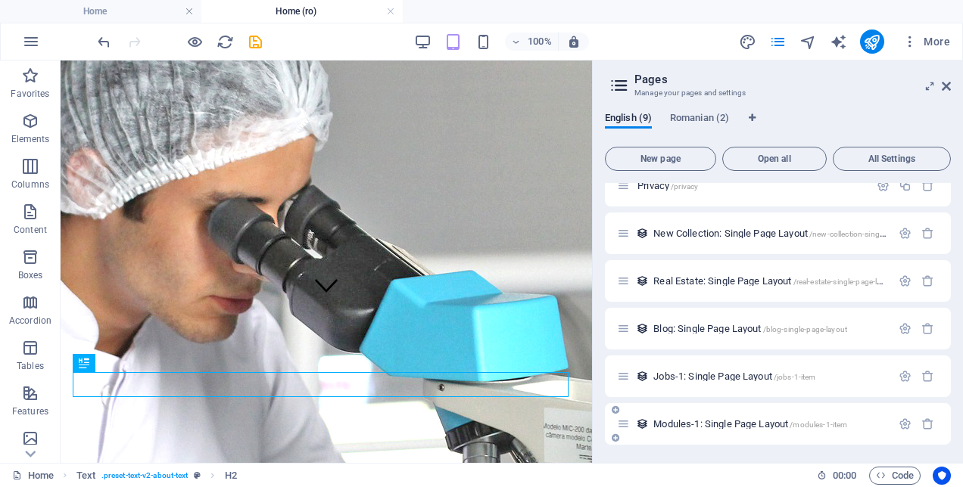
click at [697, 425] on span "Modules-1: Single Page Layout /modules-1-item" at bounding box center [750, 424] width 194 height 11
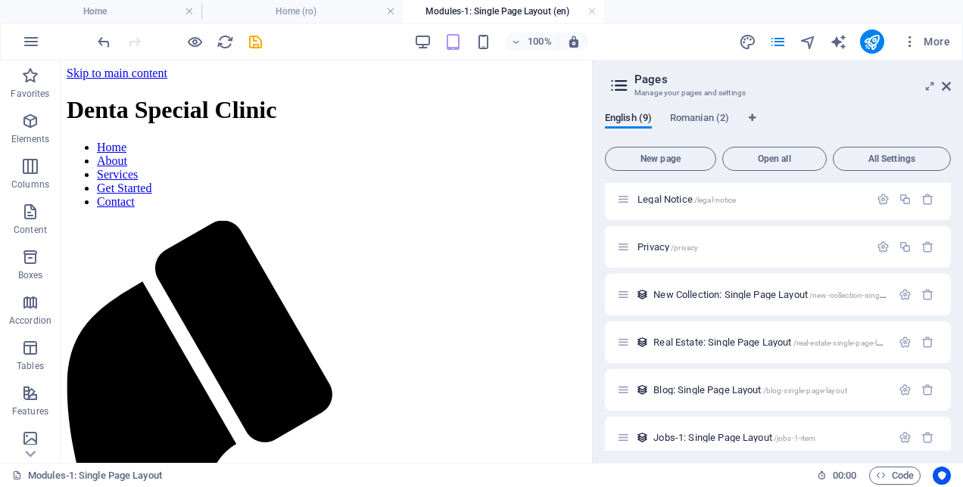
scroll to position [0, 0]
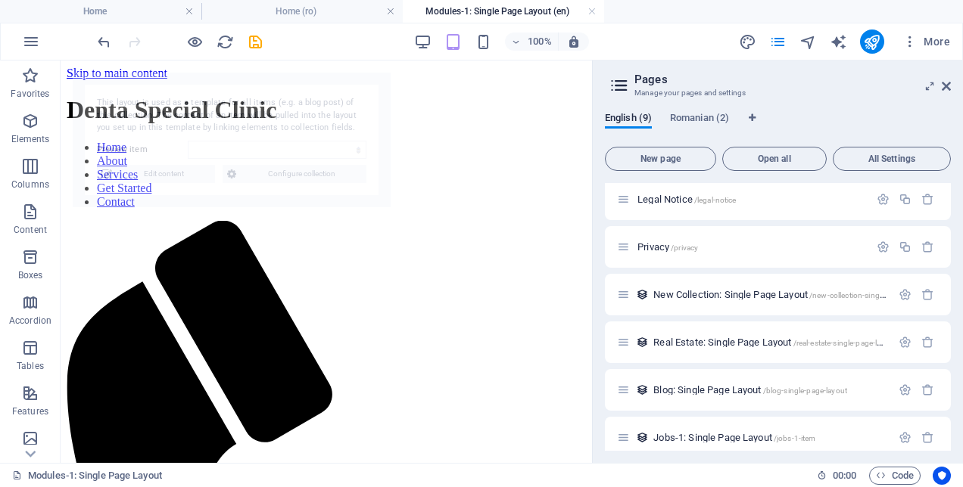
select select "68dd4393b1427d799506bba4"
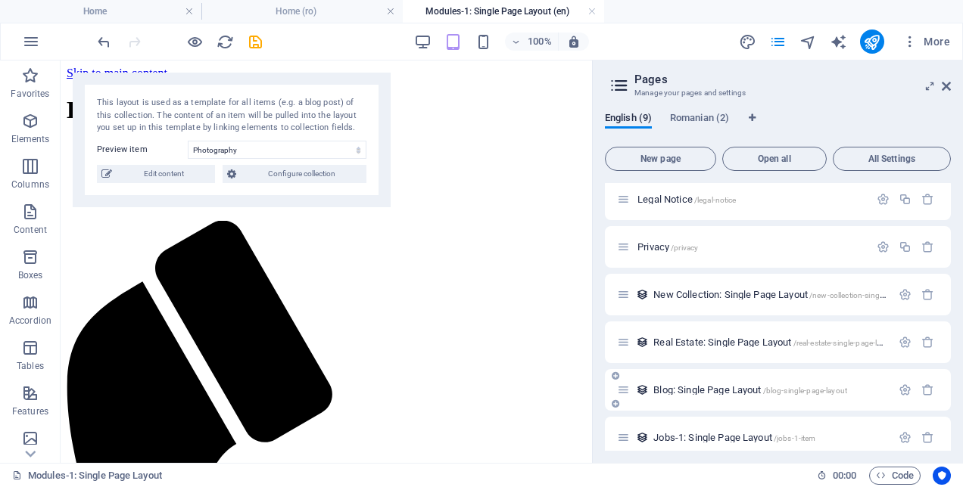
click at [697, 390] on span "Blog: Single Page Layout /blog-single-page-layout" at bounding box center [750, 390] width 194 height 11
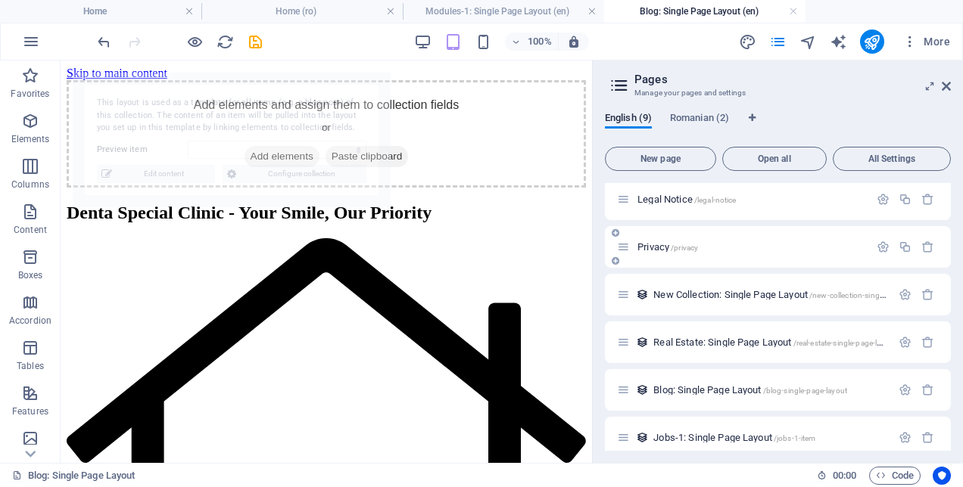
select select "68dd4393b1427d799506bb97"
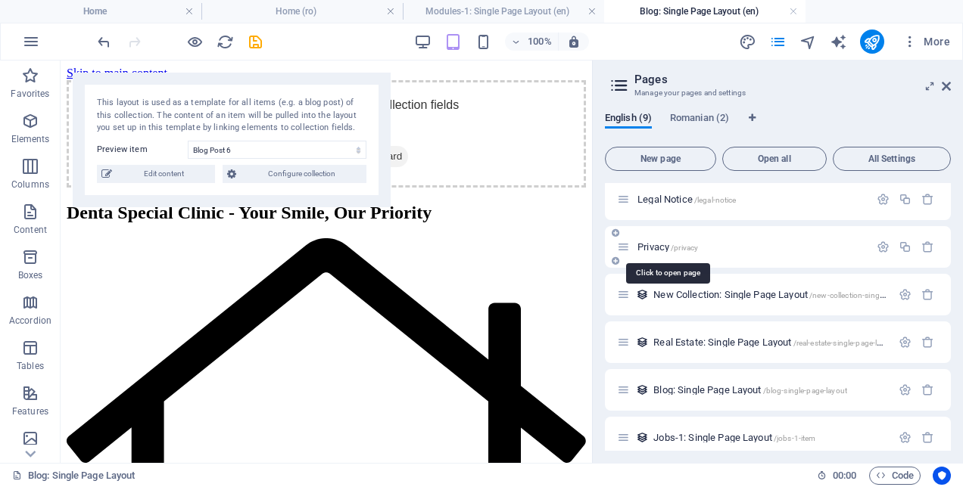
click at [669, 244] on span "Privacy /privacy" at bounding box center [667, 246] width 61 height 11
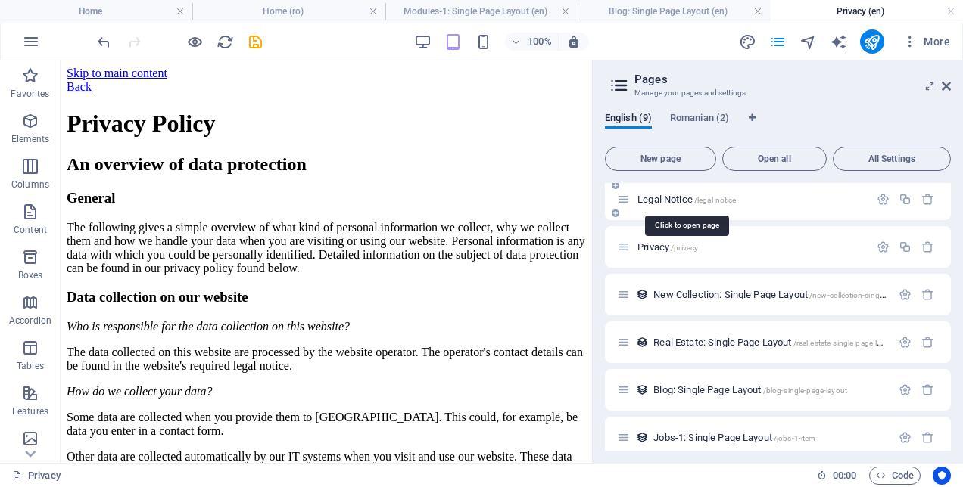
click at [662, 203] on span "Legal Notice /legal-notice" at bounding box center [686, 199] width 98 height 11
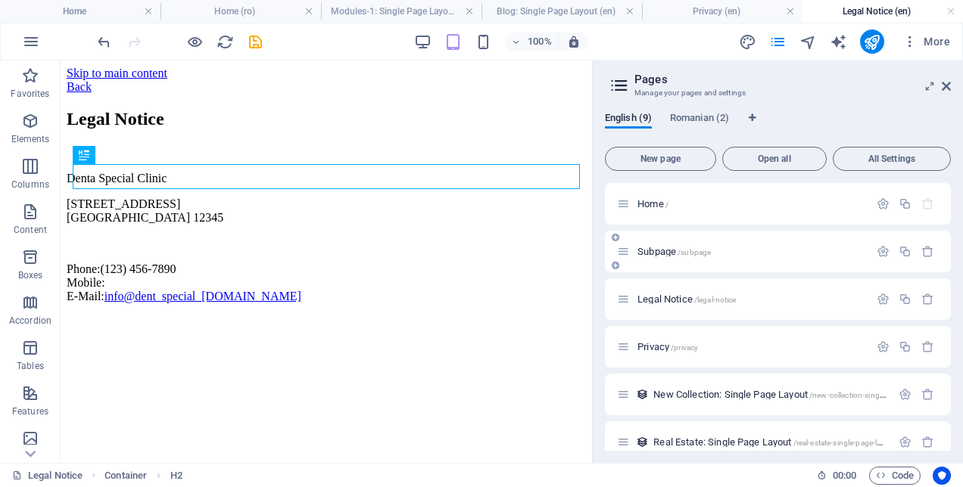
click at [642, 255] on span "Subpage /subpage" at bounding box center [673, 251] width 73 height 11
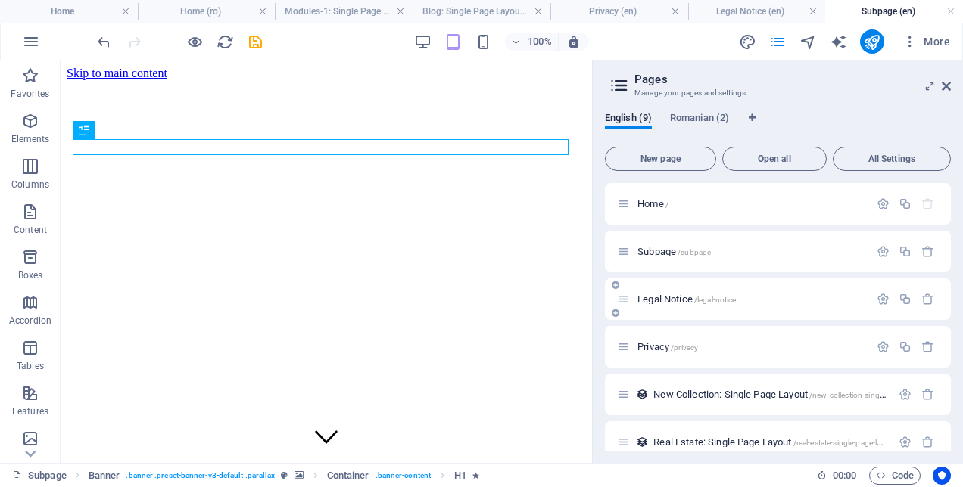
click at [660, 305] on div "Legal Notice /legal-notice" at bounding box center [743, 299] width 252 height 17
click at [665, 295] on span "Legal Notice /legal-notice" at bounding box center [686, 299] width 98 height 11
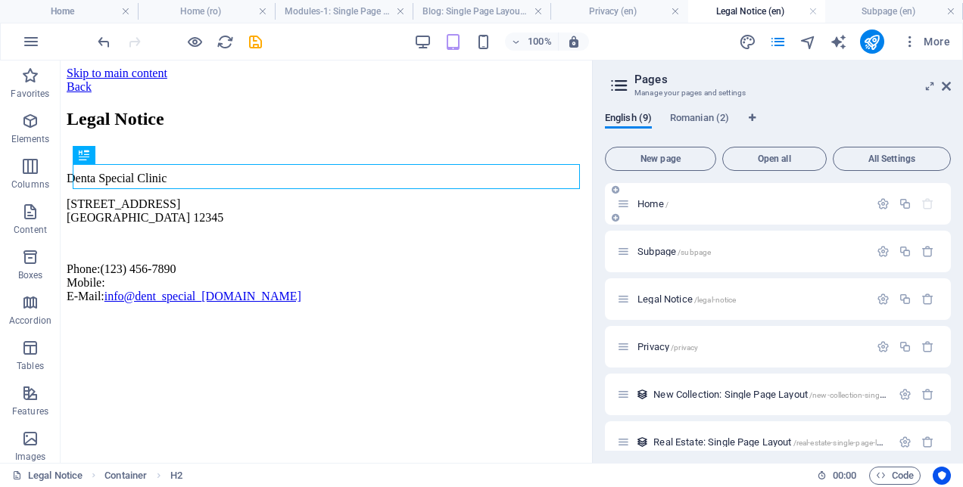
click at [654, 200] on span "Home /" at bounding box center [652, 203] width 31 height 11
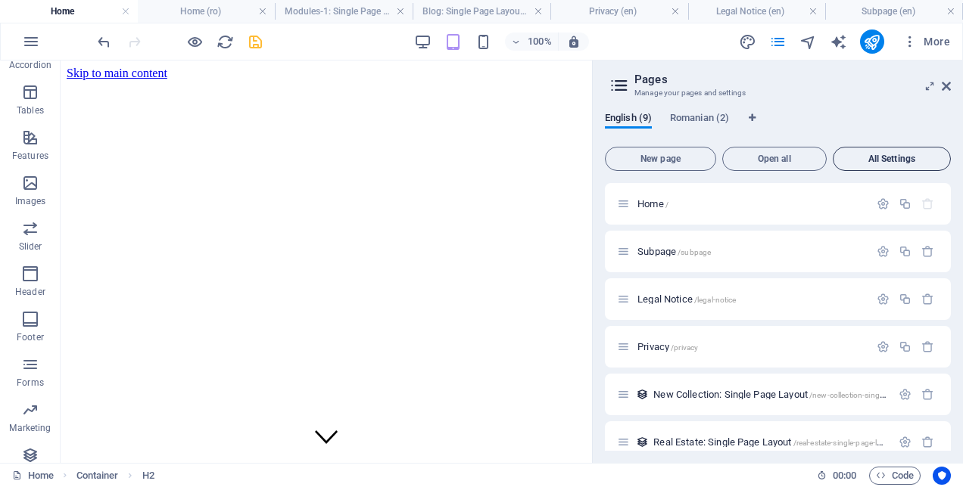
click at [912, 158] on span "All Settings" at bounding box center [891, 158] width 104 height 9
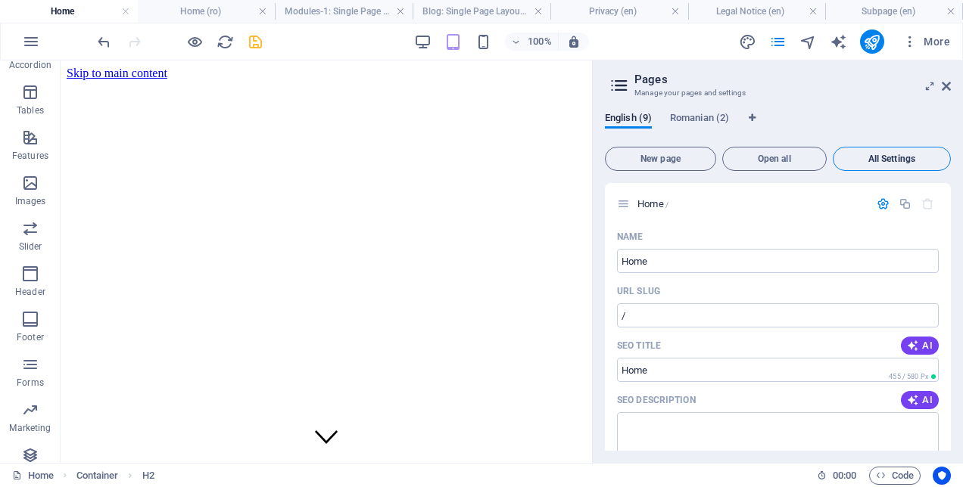
scroll to position [3015, 0]
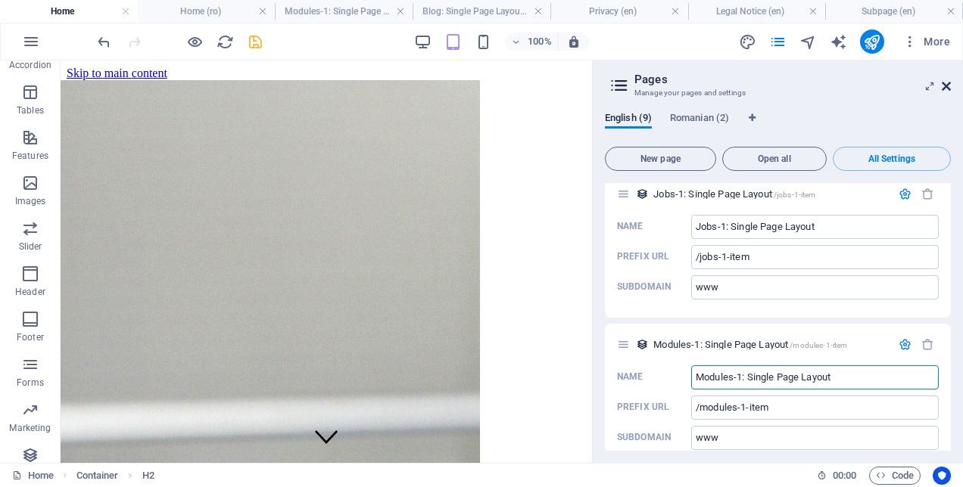
click at [948, 83] on icon at bounding box center [946, 86] width 9 height 12
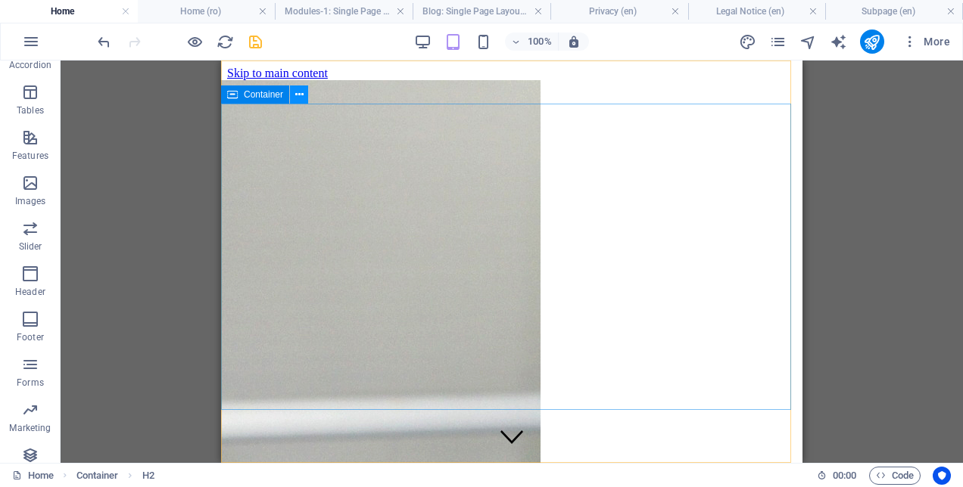
click at [298, 95] on icon at bounding box center [299, 95] width 8 height 16
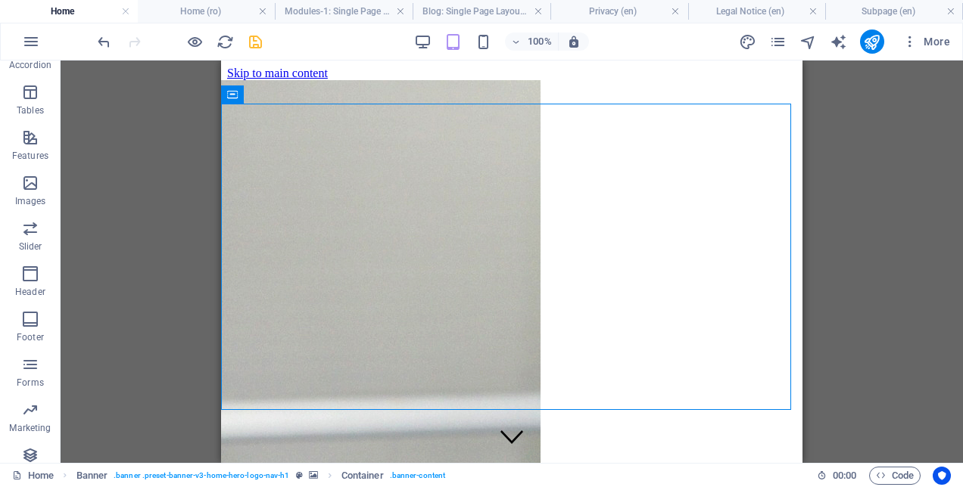
click at [875, 148] on div "Banner Menu Bar Banner Container Container" at bounding box center [512, 262] width 902 height 403
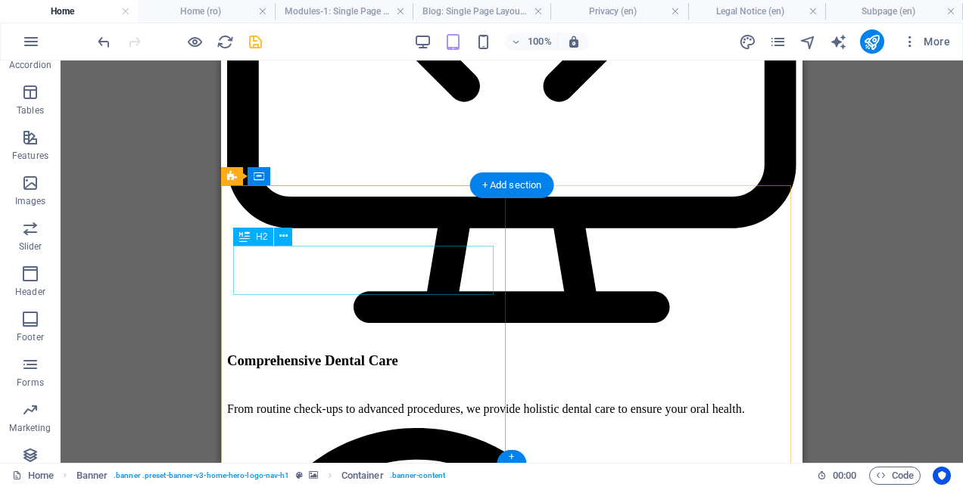
scroll to position [1885, 0]
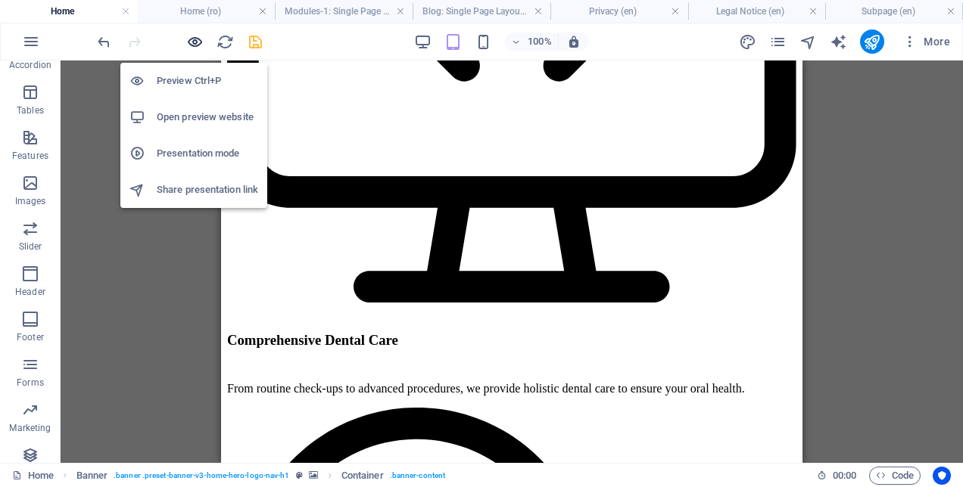
click at [195, 41] on icon "button" at bounding box center [194, 41] width 17 height 17
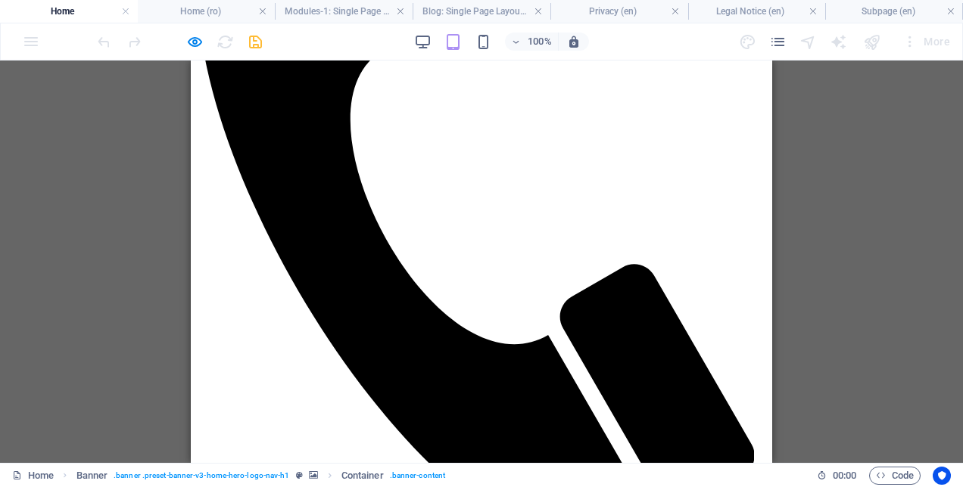
scroll to position [1060, 0]
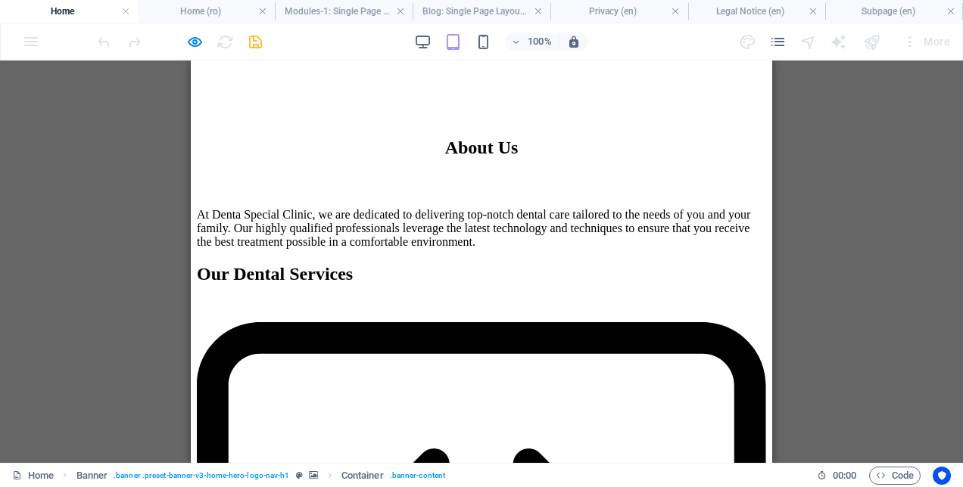
scroll to position [1514, 0]
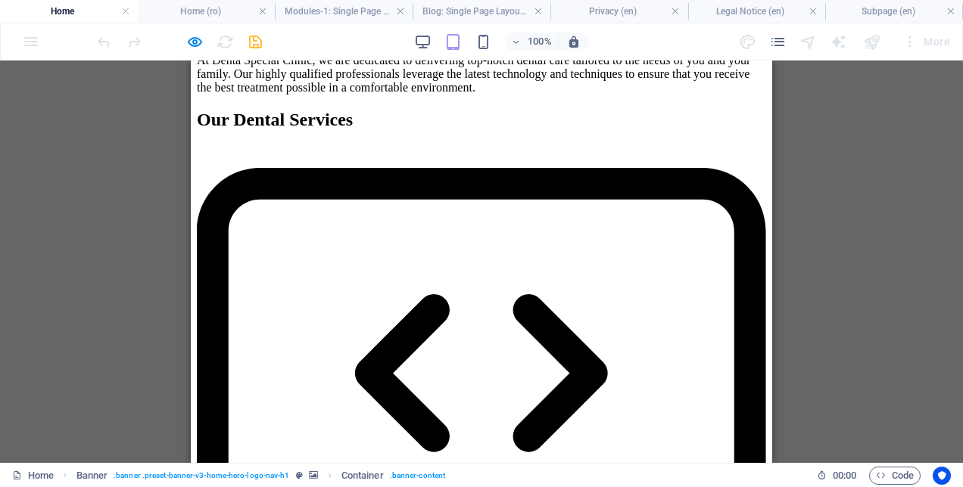
drag, startPoint x: 260, startPoint y: 254, endPoint x: 266, endPoint y: 303, distance: 49.6
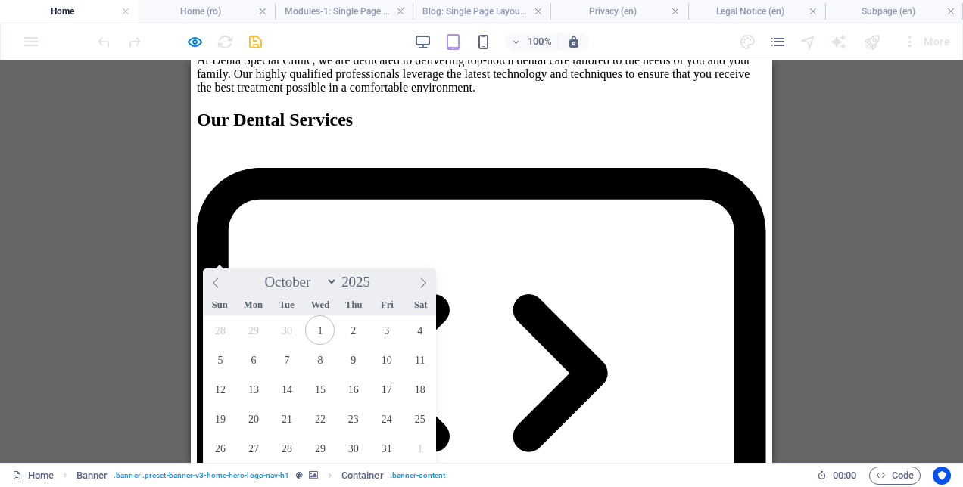
click at [266, 307] on span "Mon" at bounding box center [252, 305] width 33 height 10
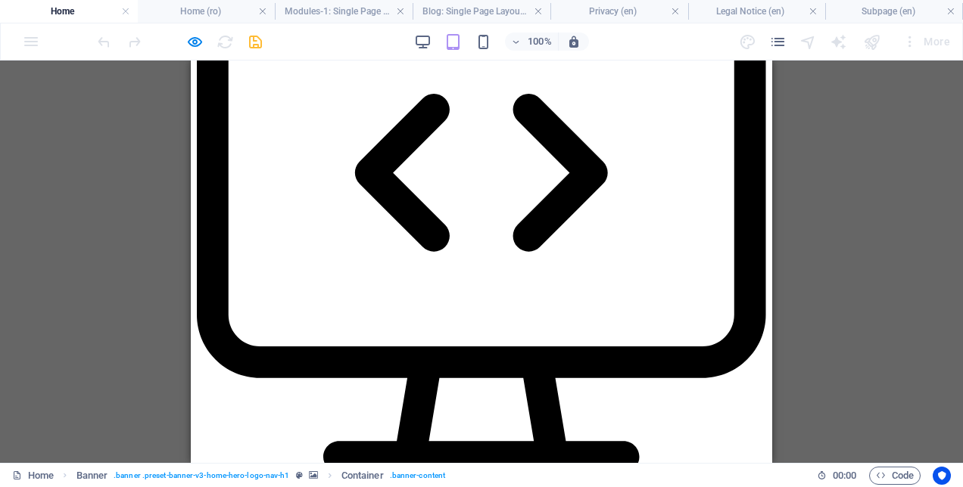
scroll to position [1741, 0]
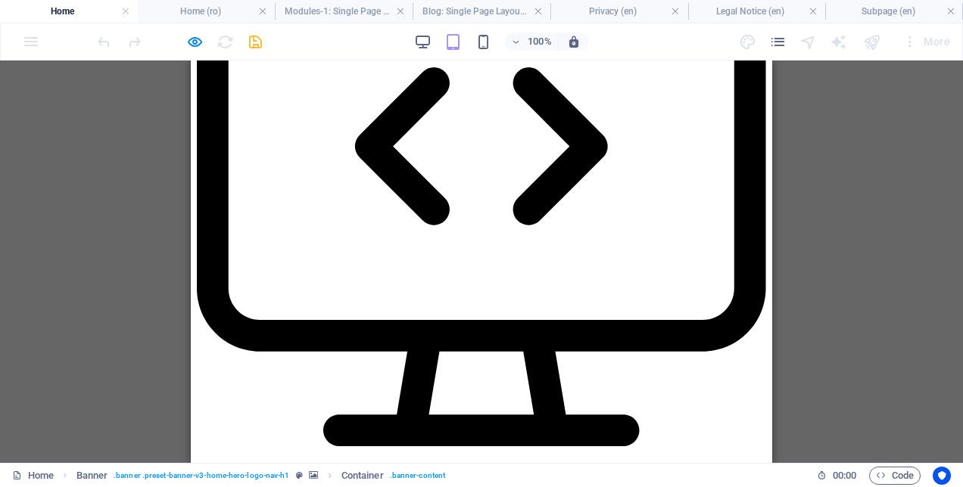
checkbox input "true"
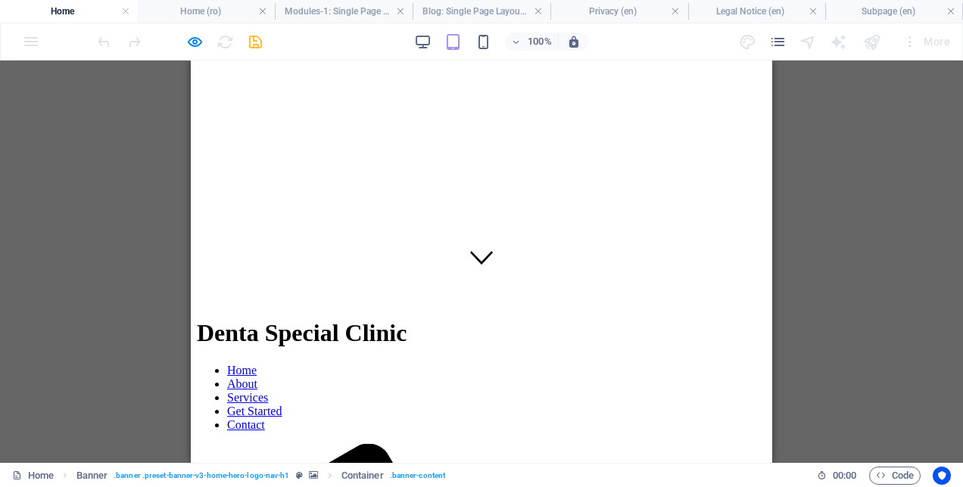
scroll to position [0, 0]
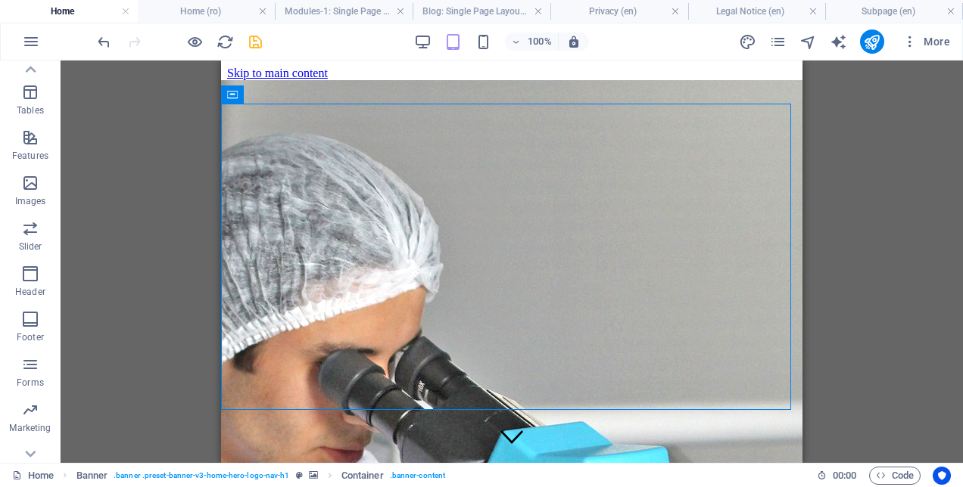
click at [855, 266] on div "Banner Menu Bar Banner Container Container H2 Icon Spacer Text H2 Text Containe…" at bounding box center [512, 262] width 902 height 403
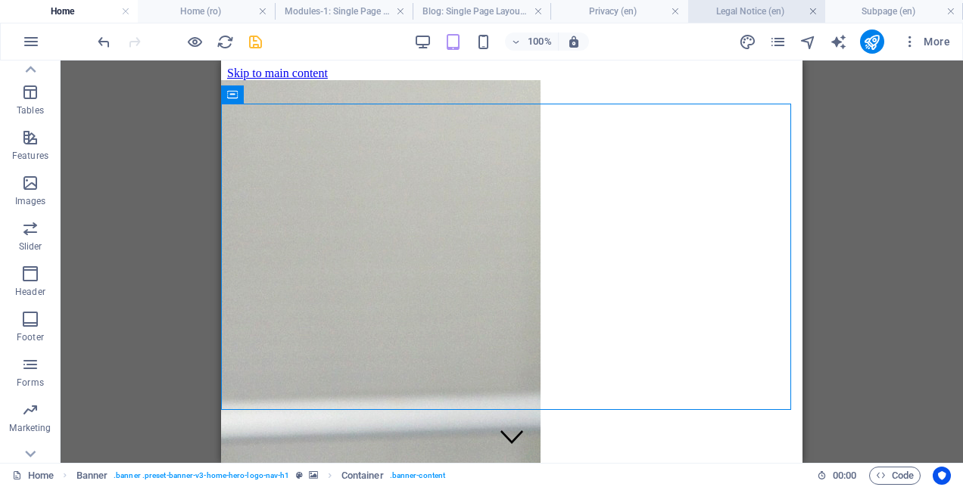
click at [814, 11] on link at bounding box center [812, 12] width 9 height 14
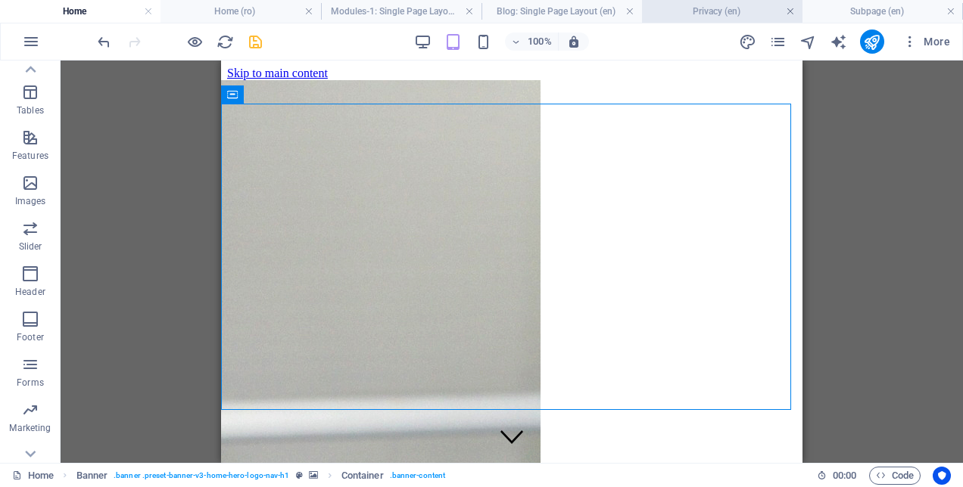
click at [793, 12] on link at bounding box center [790, 12] width 9 height 14
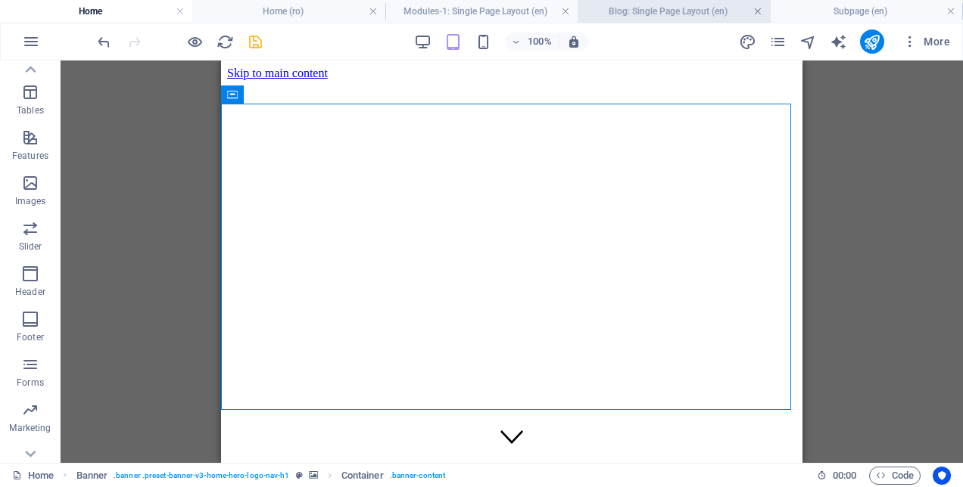
click at [761, 11] on link at bounding box center [757, 12] width 9 height 14
click at [793, 12] on link at bounding box center [793, 12] width 9 height 14
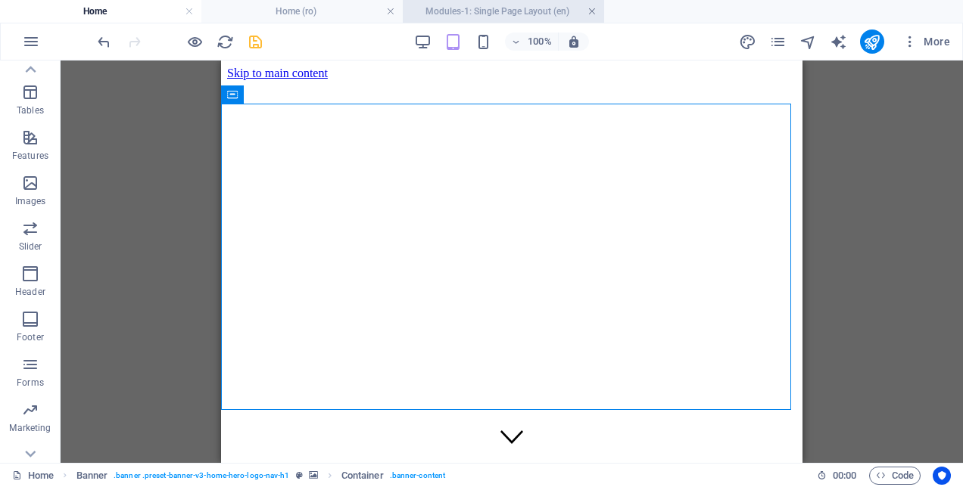
click at [591, 14] on link at bounding box center [591, 12] width 9 height 14
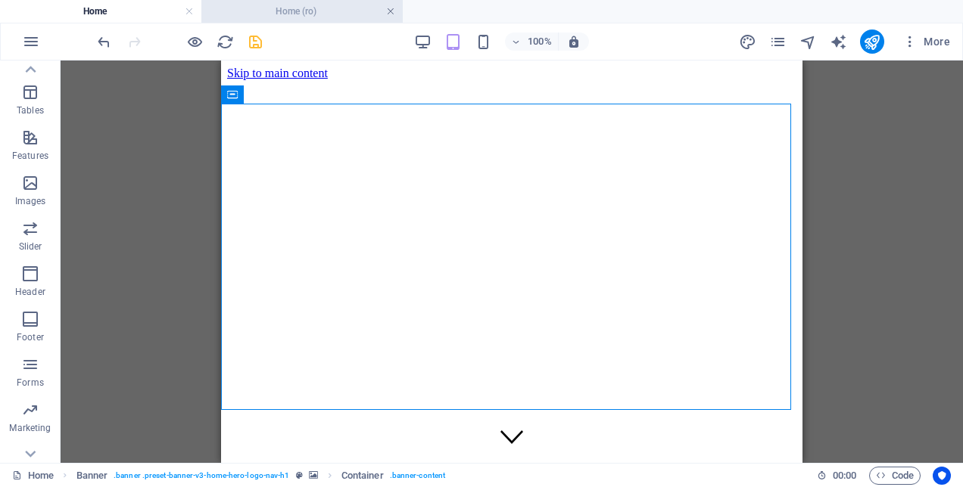
click at [392, 12] on link at bounding box center [390, 12] width 9 height 14
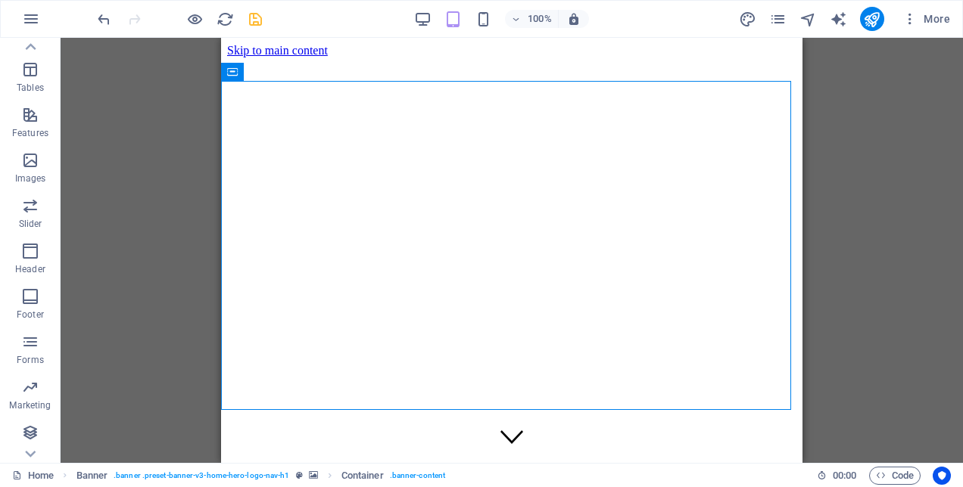
click at [153, 189] on div "Banner Menu Bar Banner Container Container H2 Icon Spacer Text H2 Text Containe…" at bounding box center [512, 250] width 902 height 425
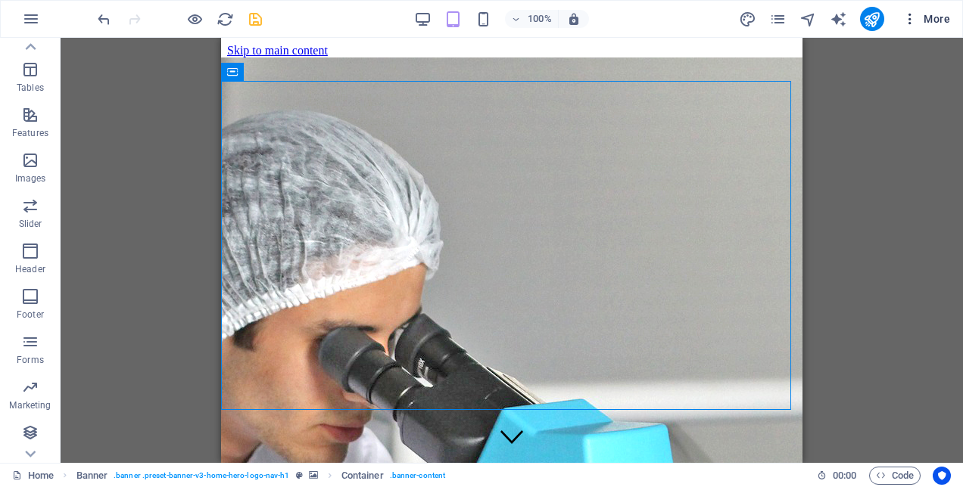
click at [929, 17] on span "More" at bounding box center [926, 18] width 48 height 15
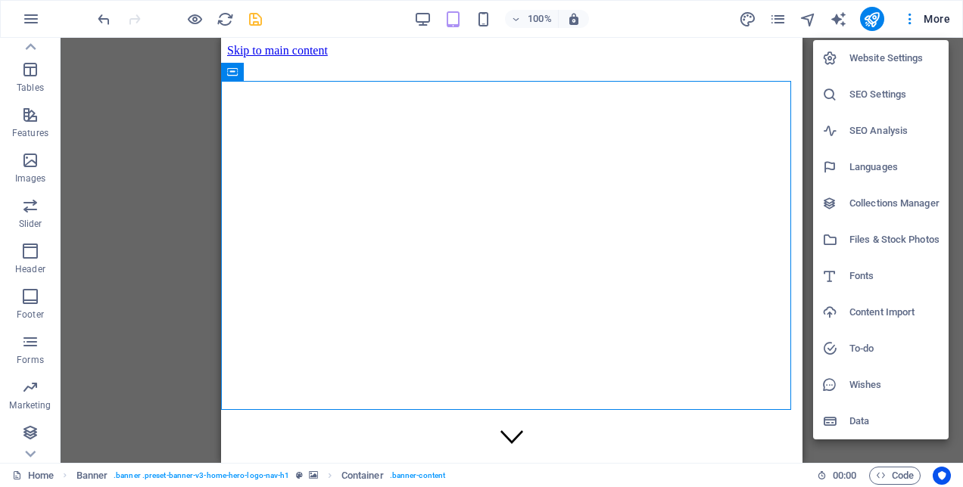
click at [145, 241] on div at bounding box center [481, 243] width 963 height 487
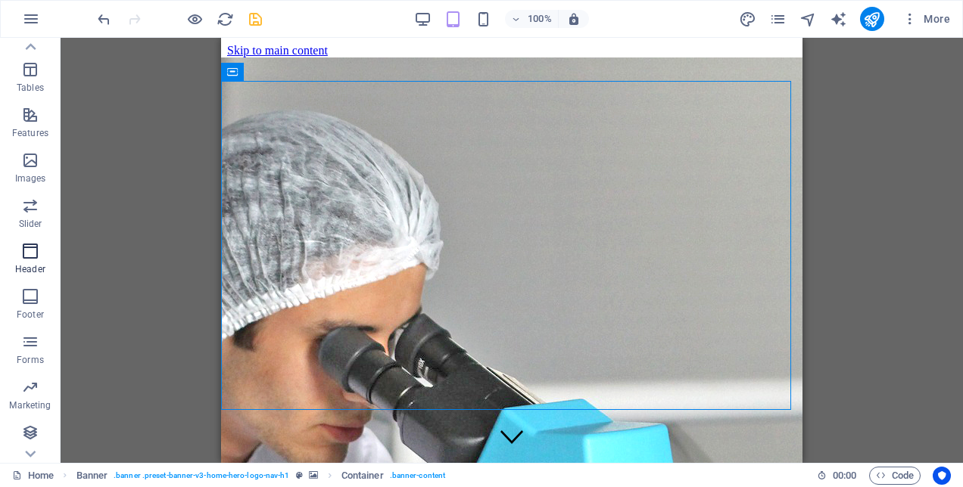
click at [31, 260] on icon "button" at bounding box center [30, 251] width 18 height 18
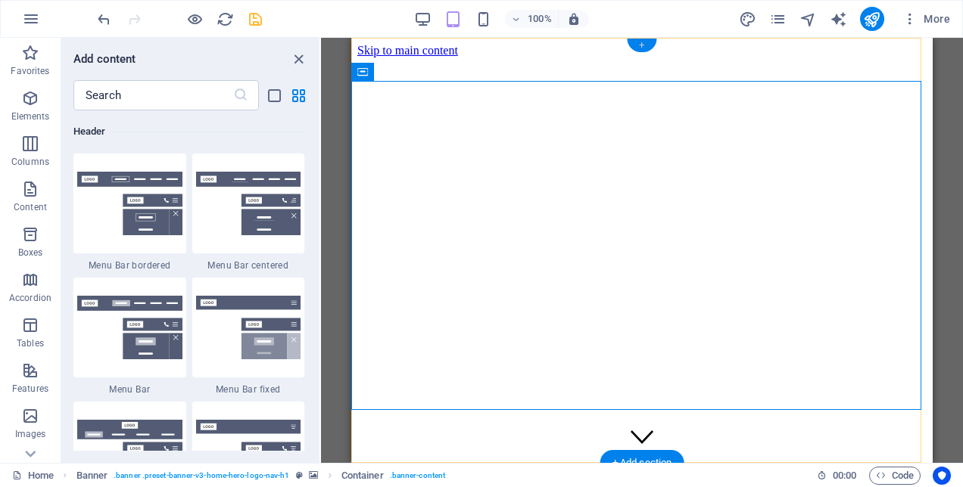
click at [640, 43] on div "+" at bounding box center [642, 46] width 30 height 14
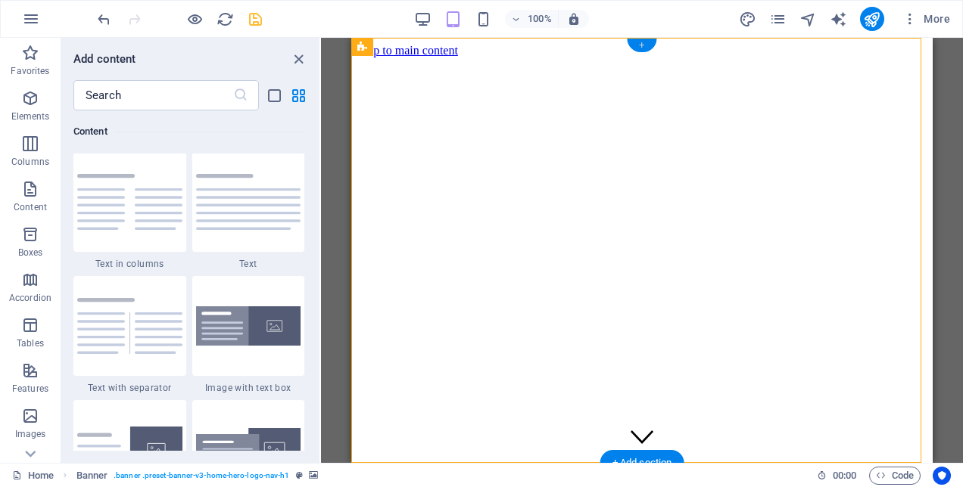
scroll to position [2648, 0]
click at [641, 49] on div "+" at bounding box center [642, 46] width 30 height 14
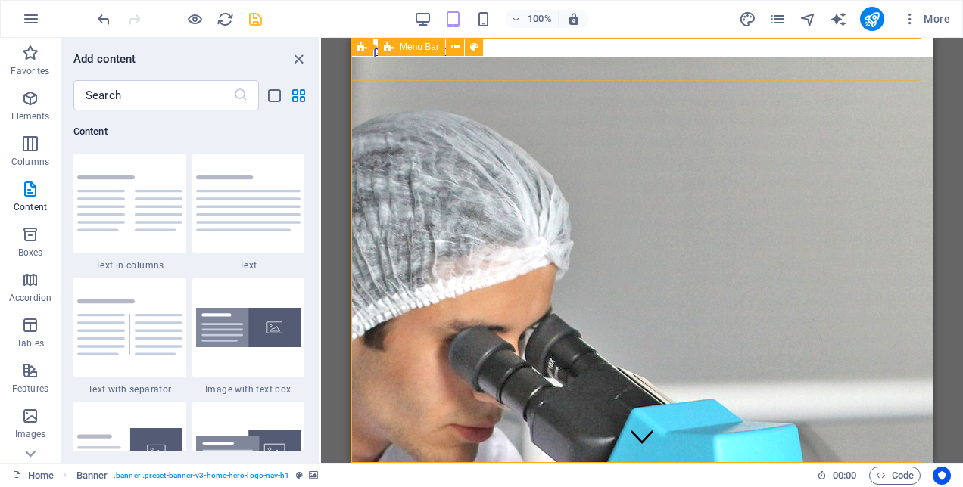
click at [412, 48] on span "Menu Bar" at bounding box center [419, 46] width 39 height 9
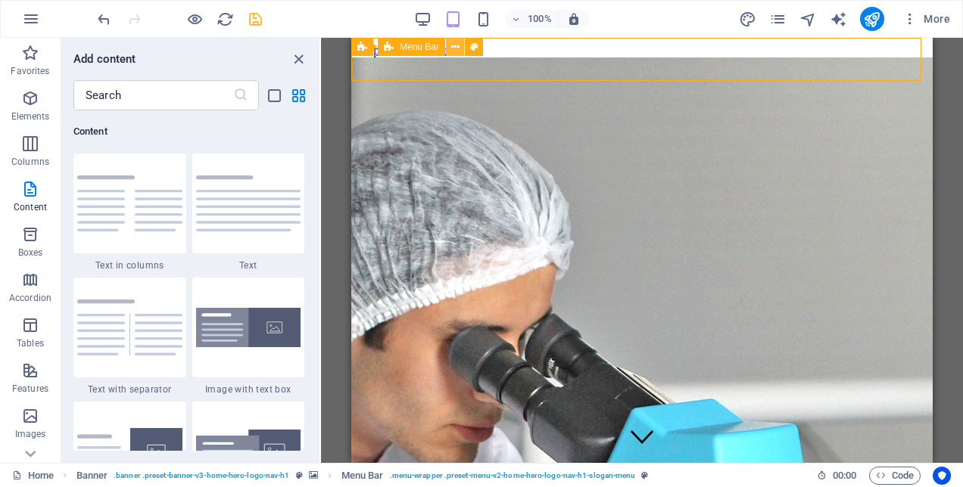
click at [452, 47] on icon at bounding box center [455, 47] width 8 height 16
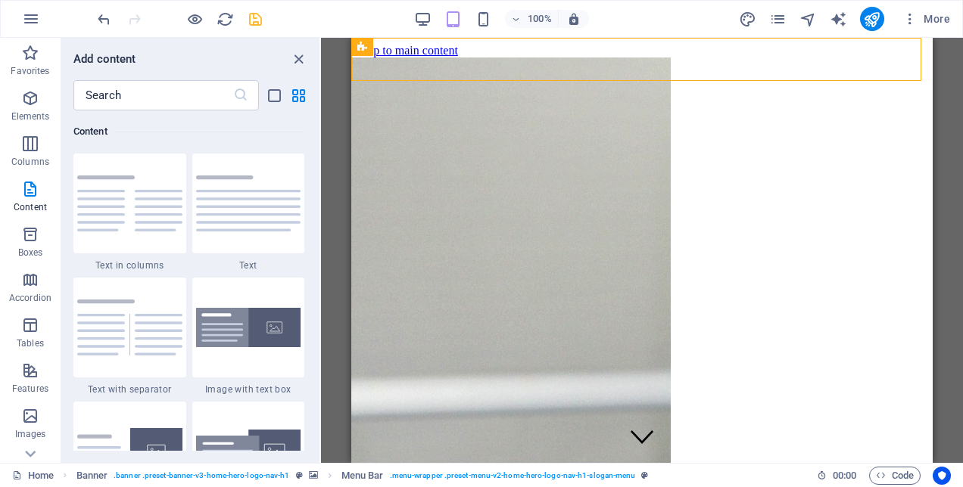
click at [950, 77] on div "Banner Menu Bar Banner Container Container H2 Icon Spacer Text H2 Text Containe…" at bounding box center [642, 250] width 642 height 425
click at [297, 54] on icon "close panel" at bounding box center [298, 59] width 17 height 17
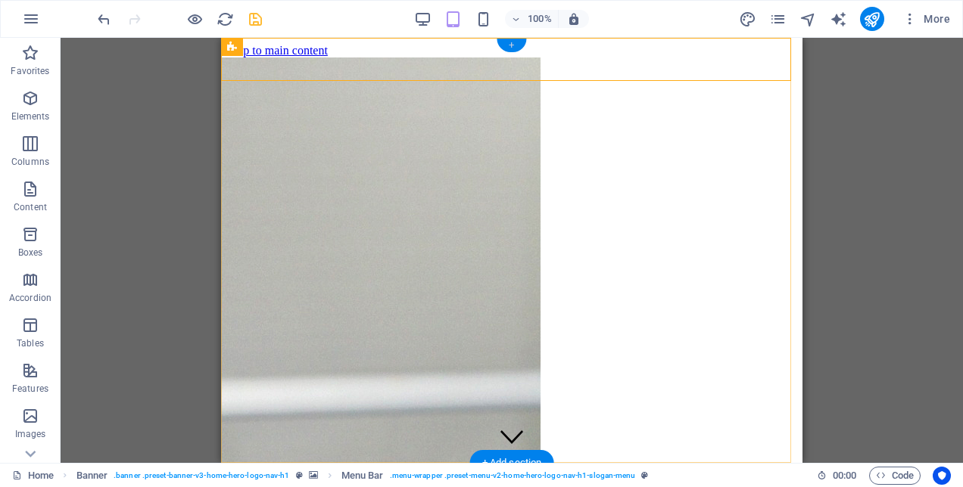
click at [512, 45] on div "+" at bounding box center [512, 46] width 30 height 14
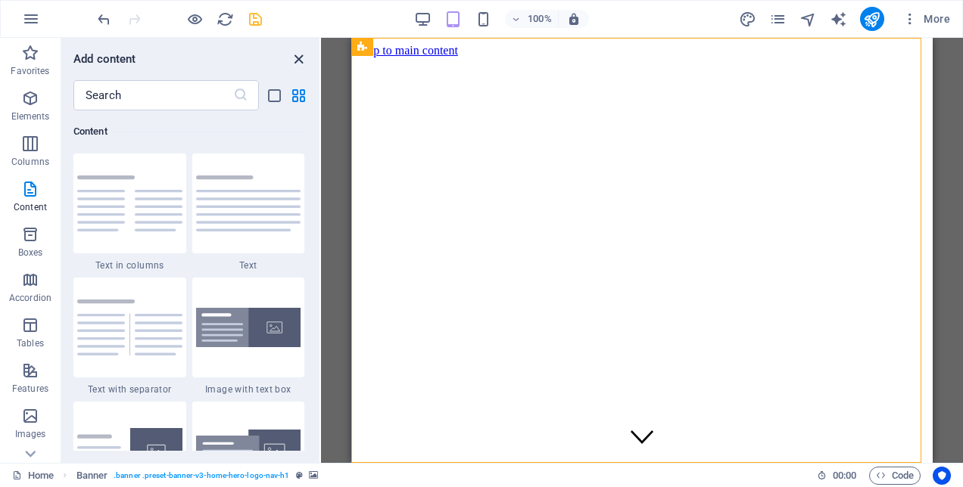
click at [298, 59] on icon "close panel" at bounding box center [298, 59] width 17 height 17
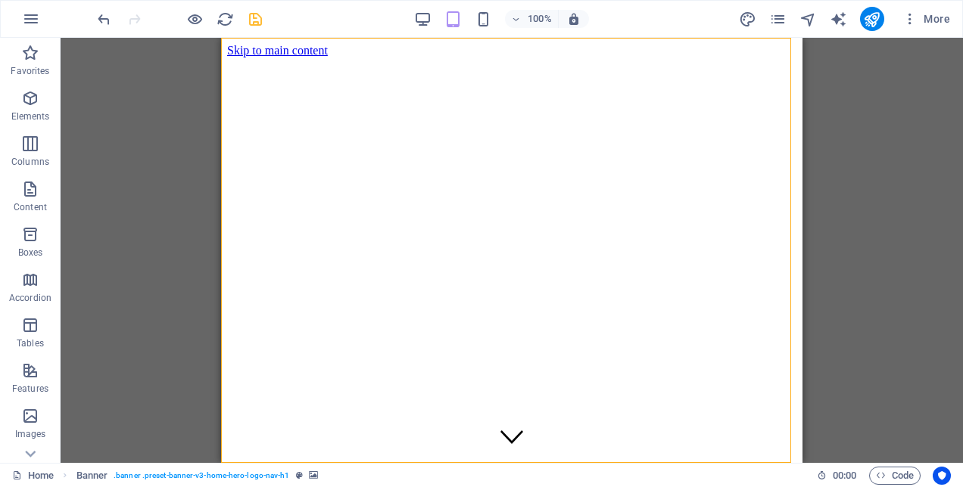
click at [142, 109] on div "Banner Menu Bar Banner Container Container H2 Icon Spacer Text H2 Text Containe…" at bounding box center [512, 250] width 902 height 425
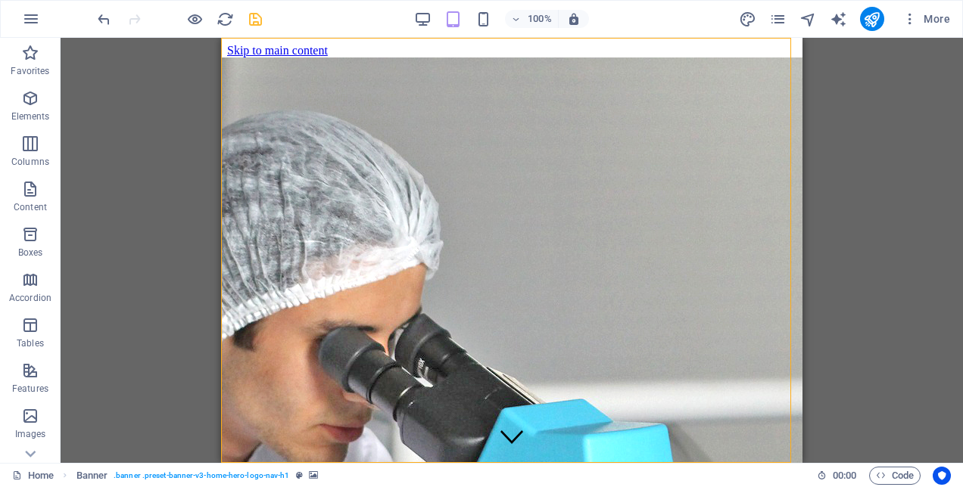
click at [168, 163] on div "Banner Menu Bar Banner Container Container H2 Icon Spacer Text H2 Text Containe…" at bounding box center [512, 250] width 902 height 425
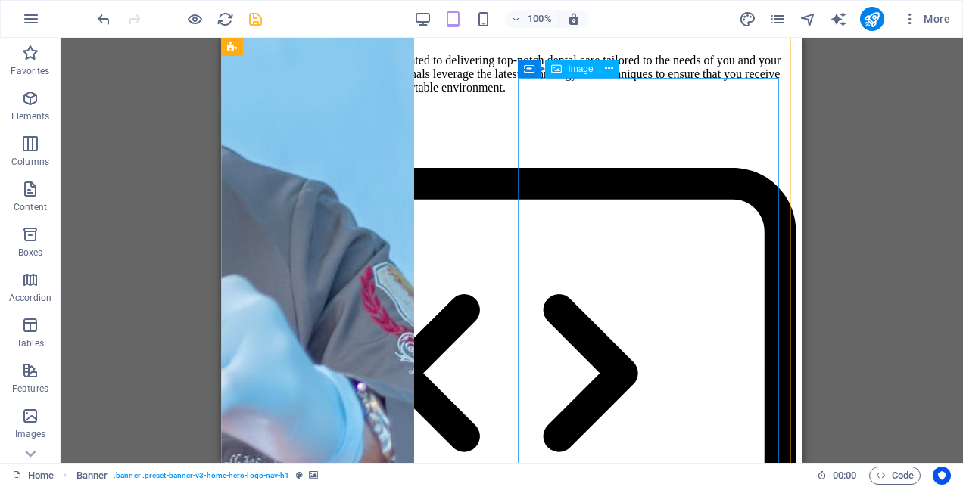
scroll to position [1885, 0]
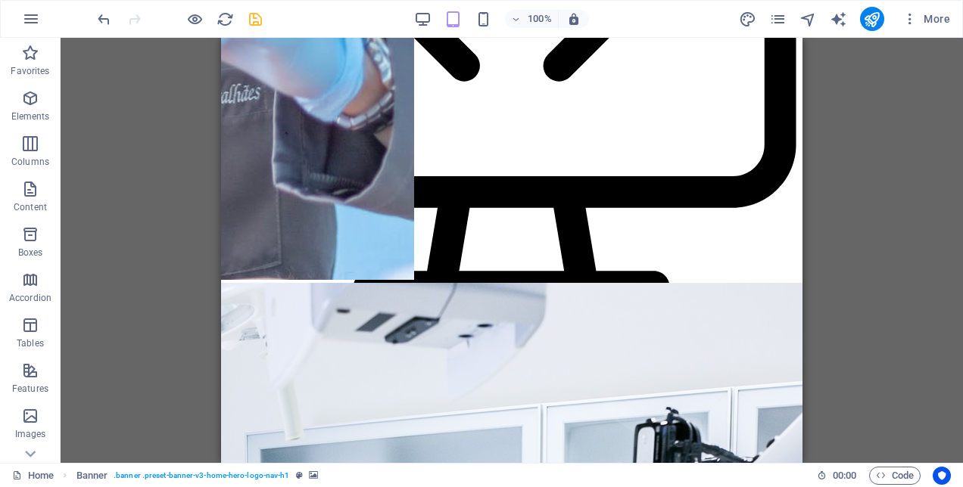
click at [173, 171] on div "Banner Menu Bar Banner Container Container H2 Icon Spacer Text H2 Text Containe…" at bounding box center [512, 250] width 902 height 425
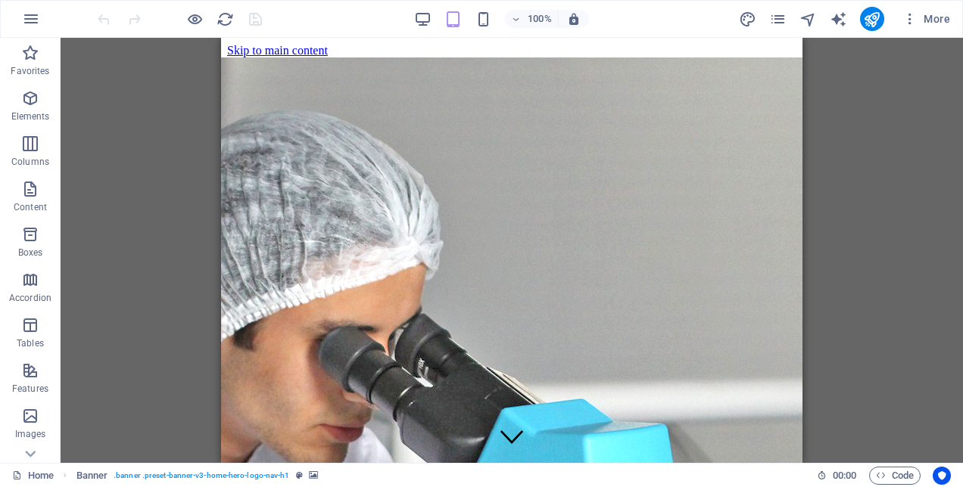
scroll to position [0, 0]
